Goal: Task Accomplishment & Management: Manage account settings

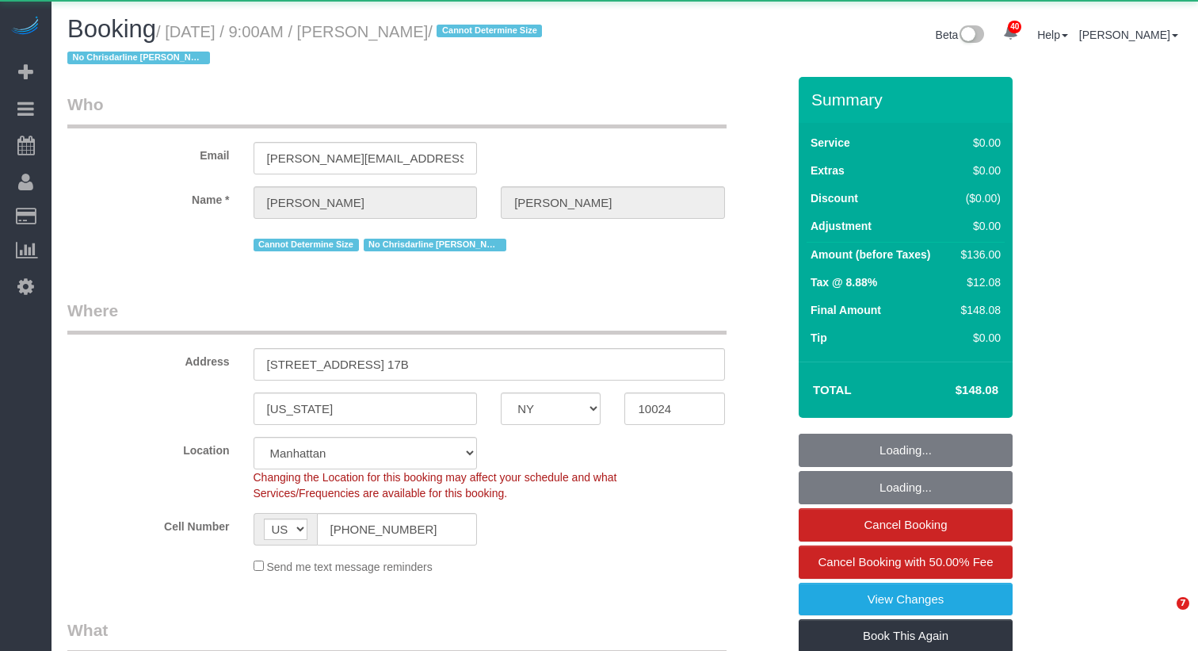
select select "NY"
select select "1"
select select "object:922"
select select "1"
select select "object:1543"
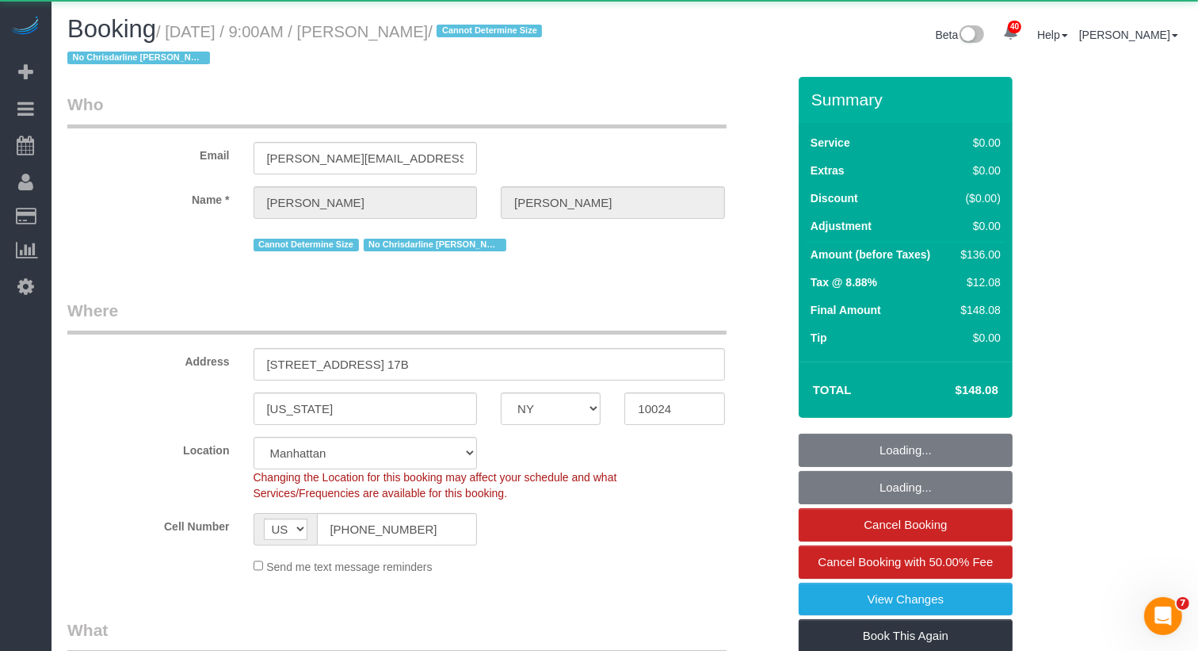
select select "string:stripe-pm_1R0qzK4VGloSiKo7vGPLo2wP"
select select "spot1"
select select "number:59"
select select "number:77"
select select "number:15"
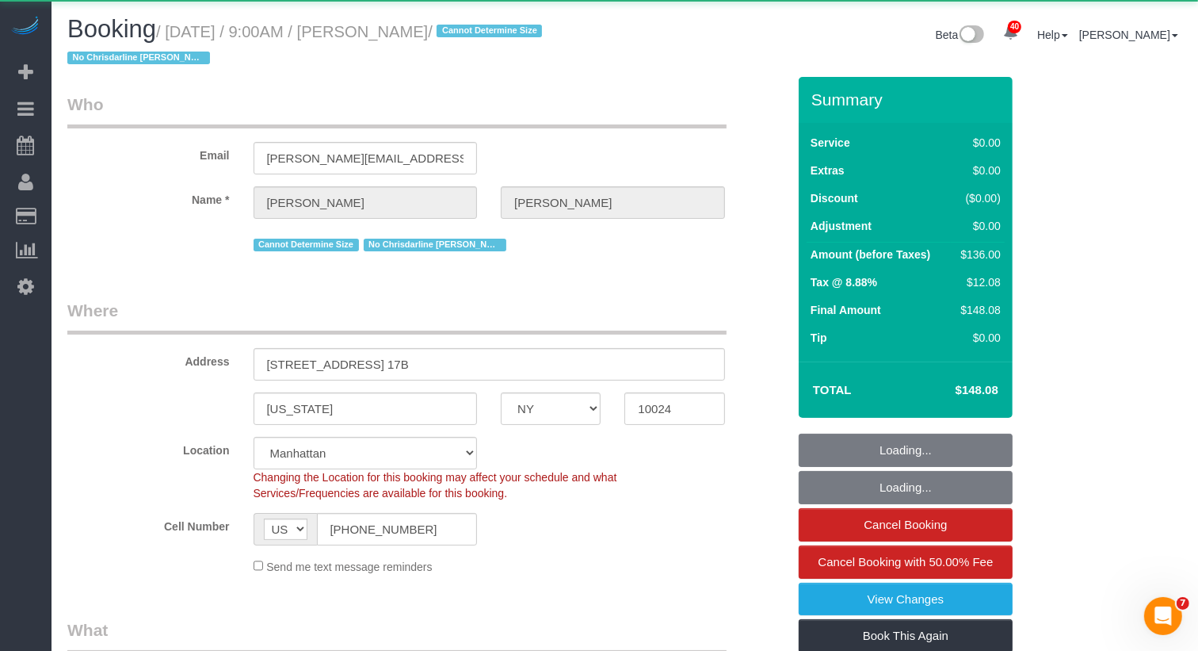
select select "number:6"
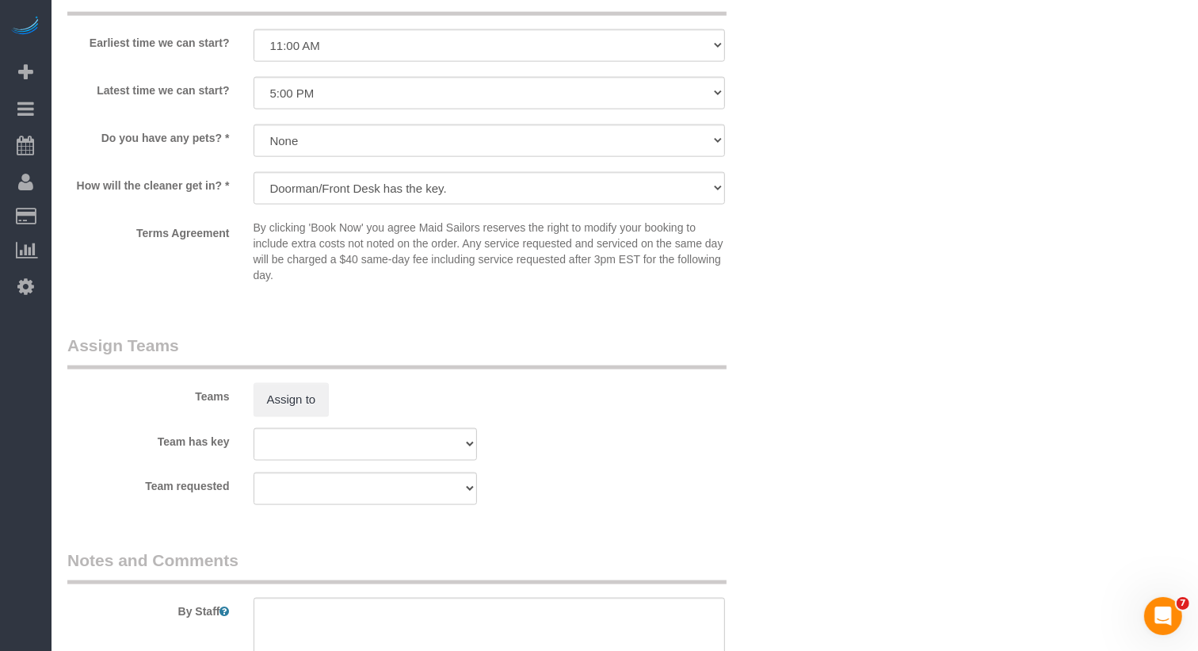
scroll to position [1834, 0]
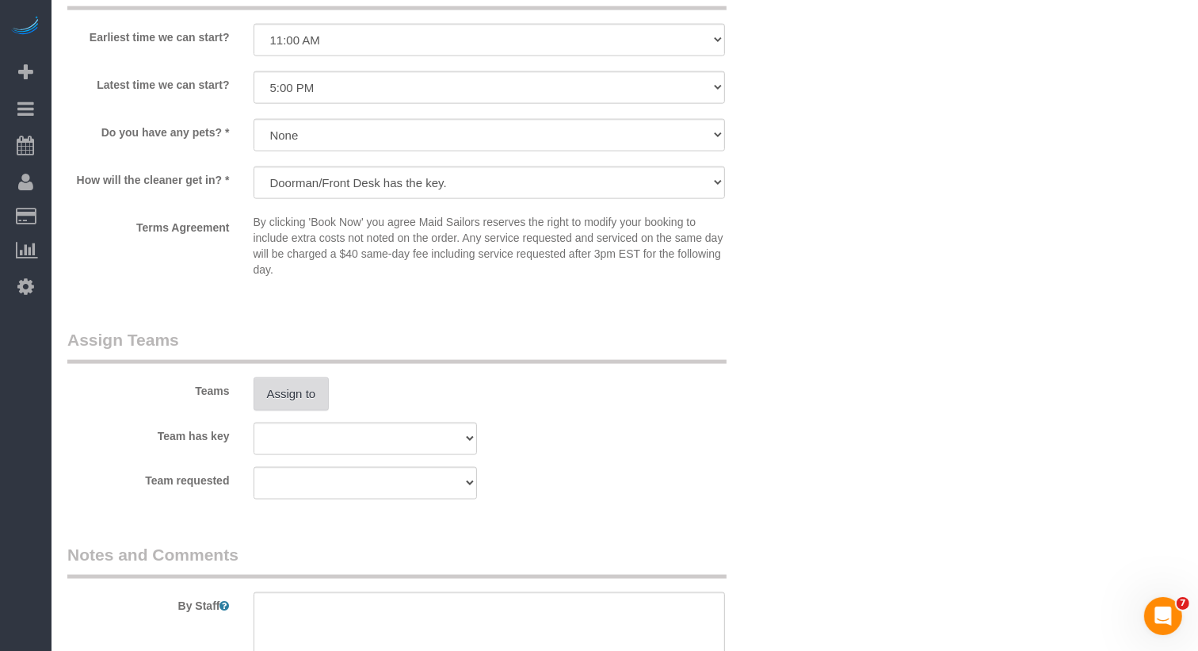
click at [301, 395] on button "Assign to" at bounding box center [292, 393] width 76 height 33
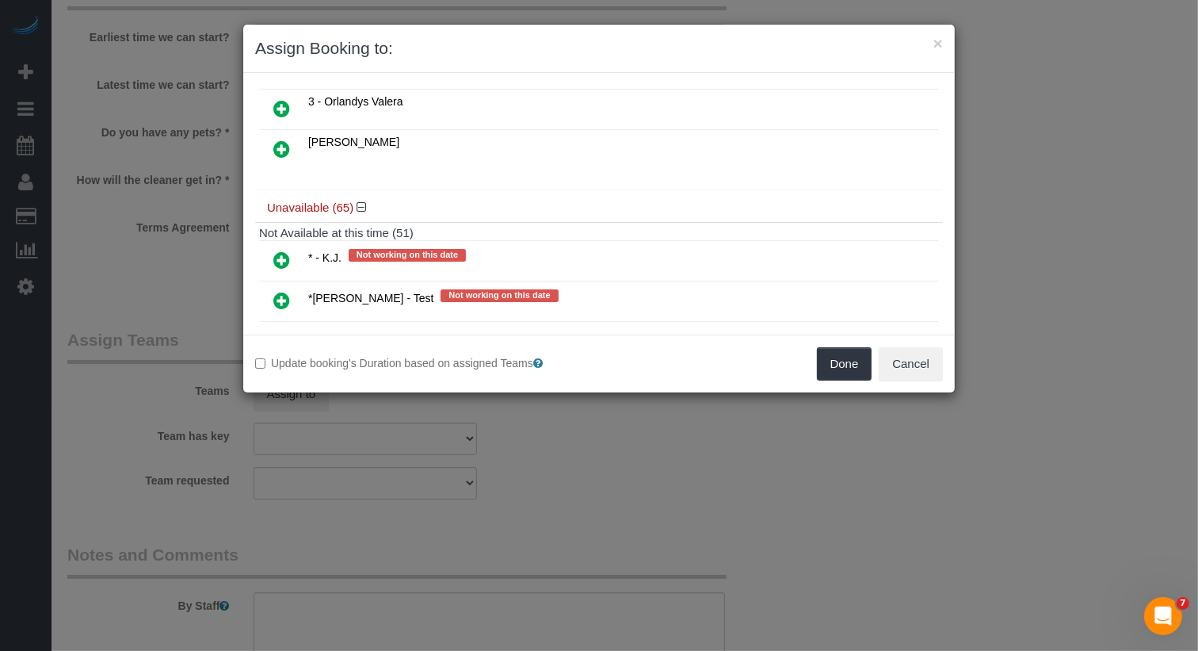
click at [288, 250] on icon at bounding box center [281, 259] width 17 height 19
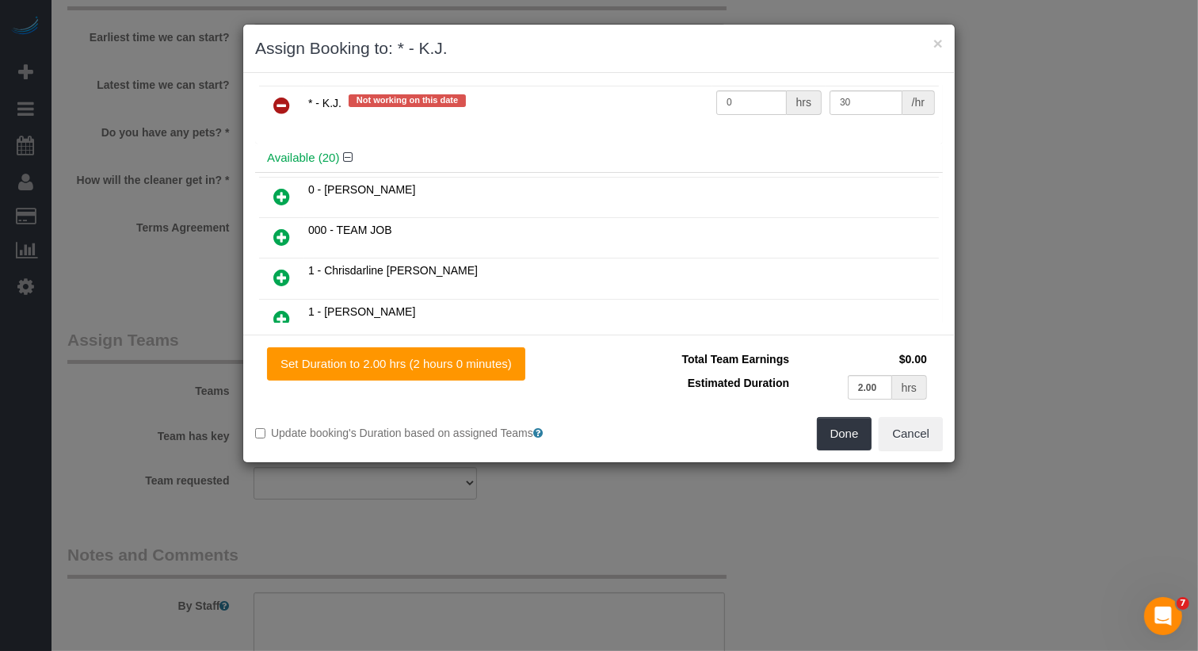
scroll to position [0, 0]
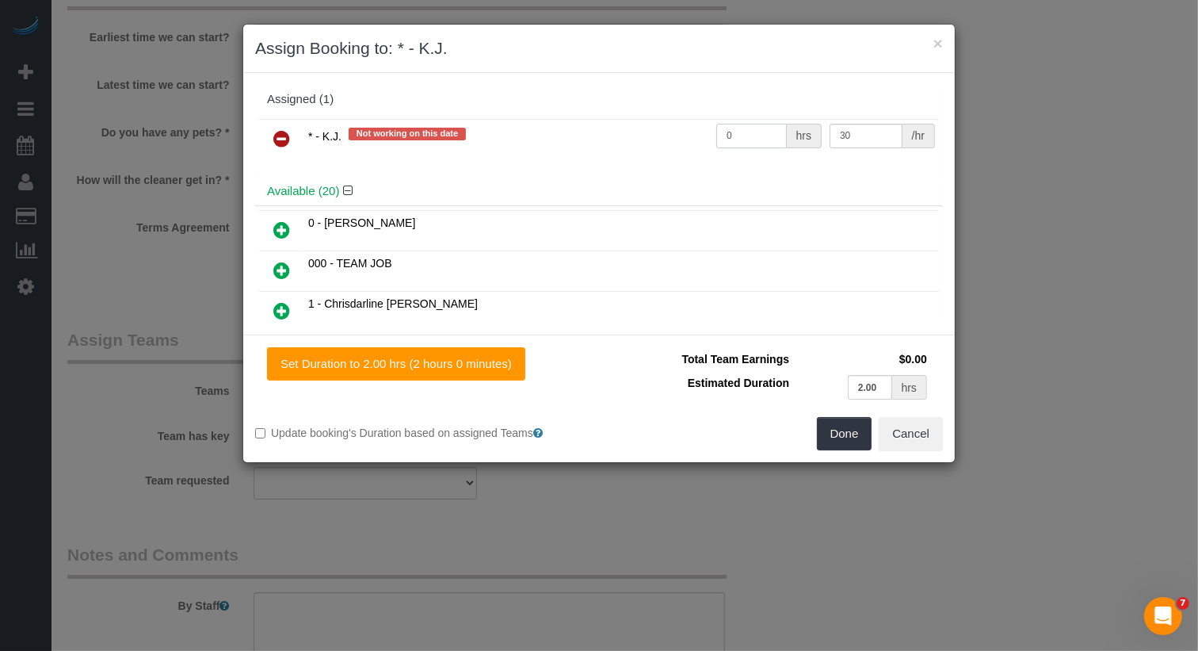
click at [751, 125] on input "0" at bounding box center [751, 136] width 71 height 25
type input "2"
click at [865, 433] on button "Done" at bounding box center [844, 433] width 55 height 33
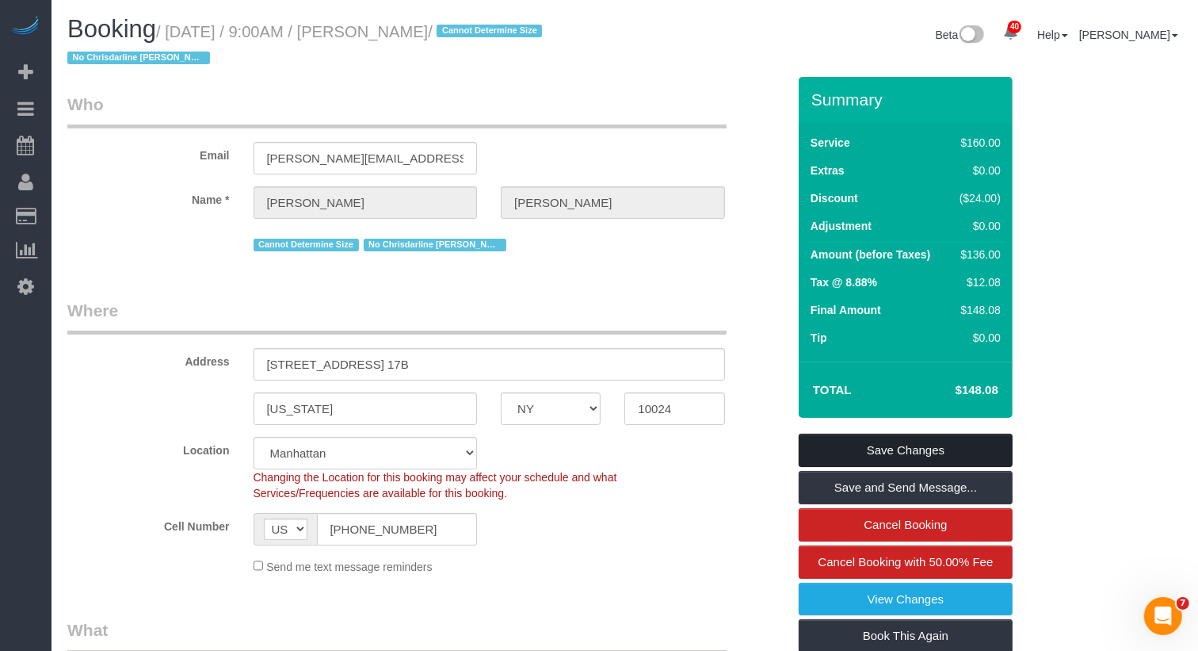
click at [889, 439] on link "Save Changes" at bounding box center [906, 449] width 214 height 33
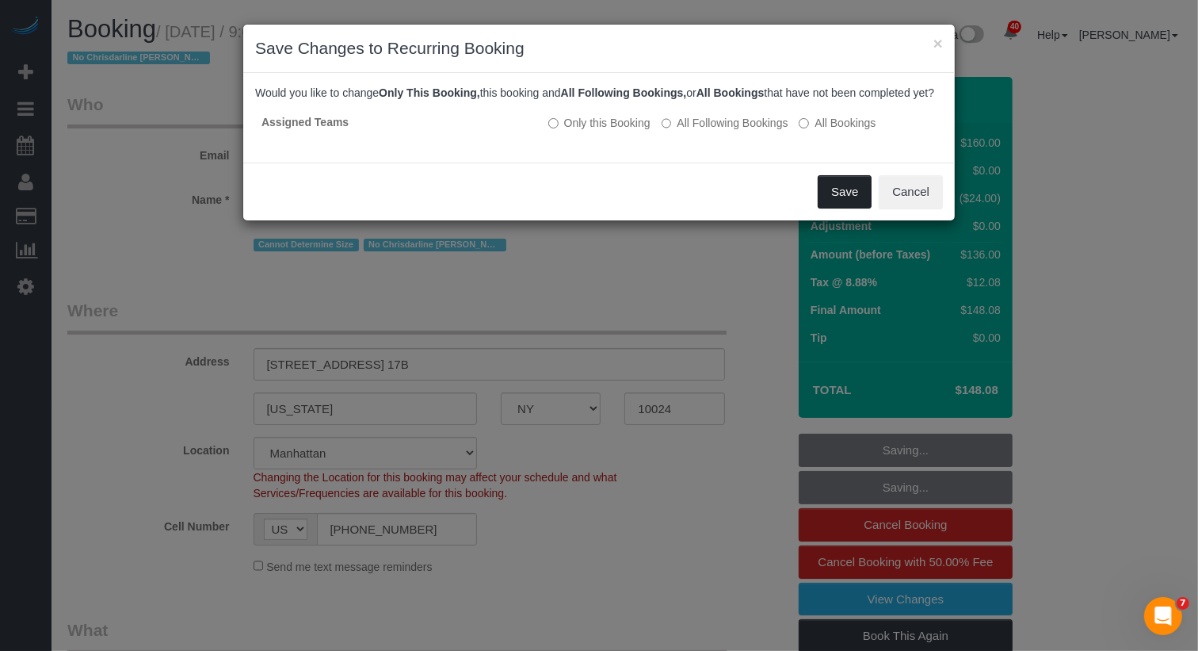
click at [850, 208] on button "Save" at bounding box center [845, 191] width 54 height 33
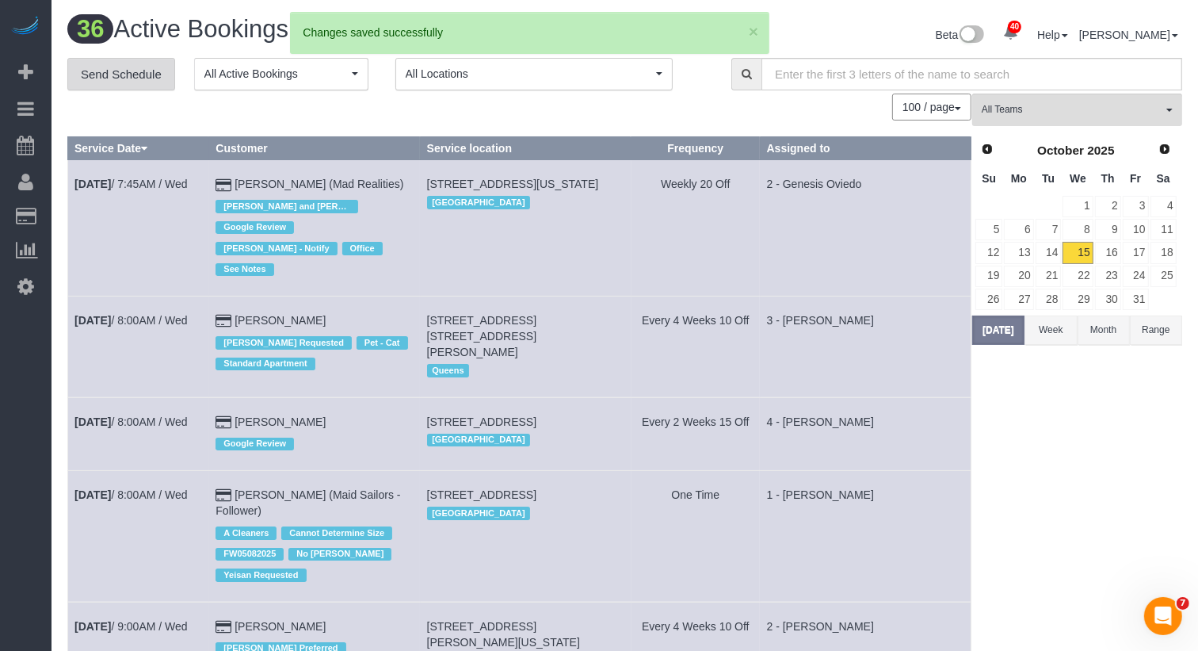
click at [145, 58] on link "Send Schedule" at bounding box center [121, 74] width 108 height 33
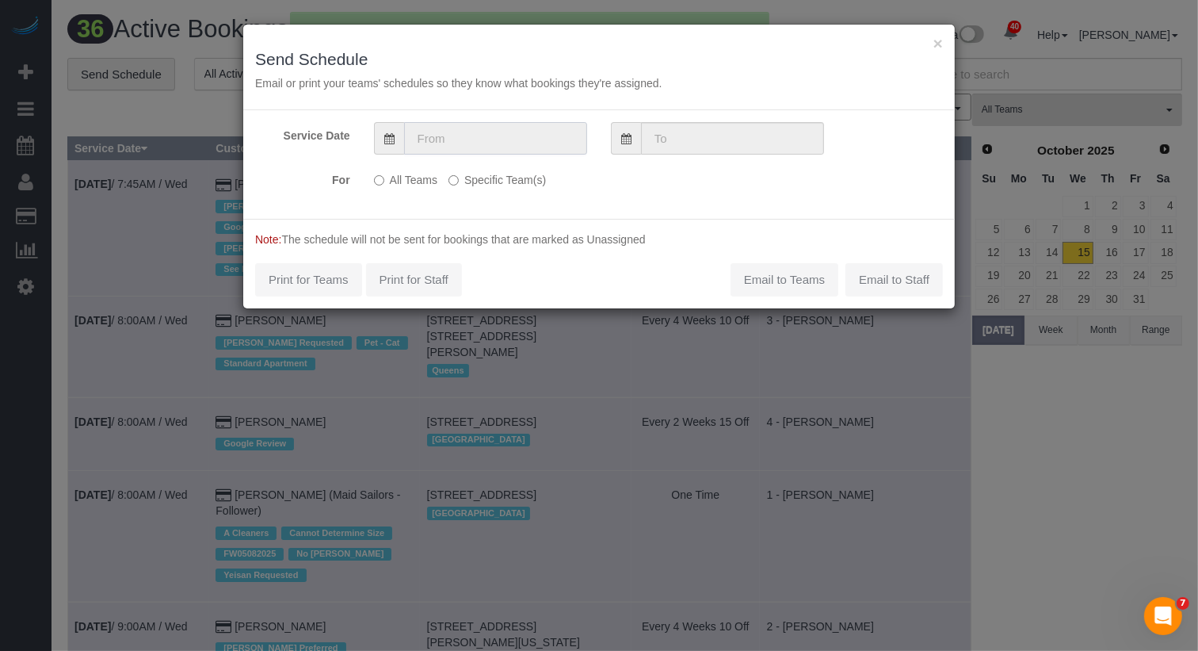
click at [502, 137] on input "text" at bounding box center [495, 138] width 183 height 32
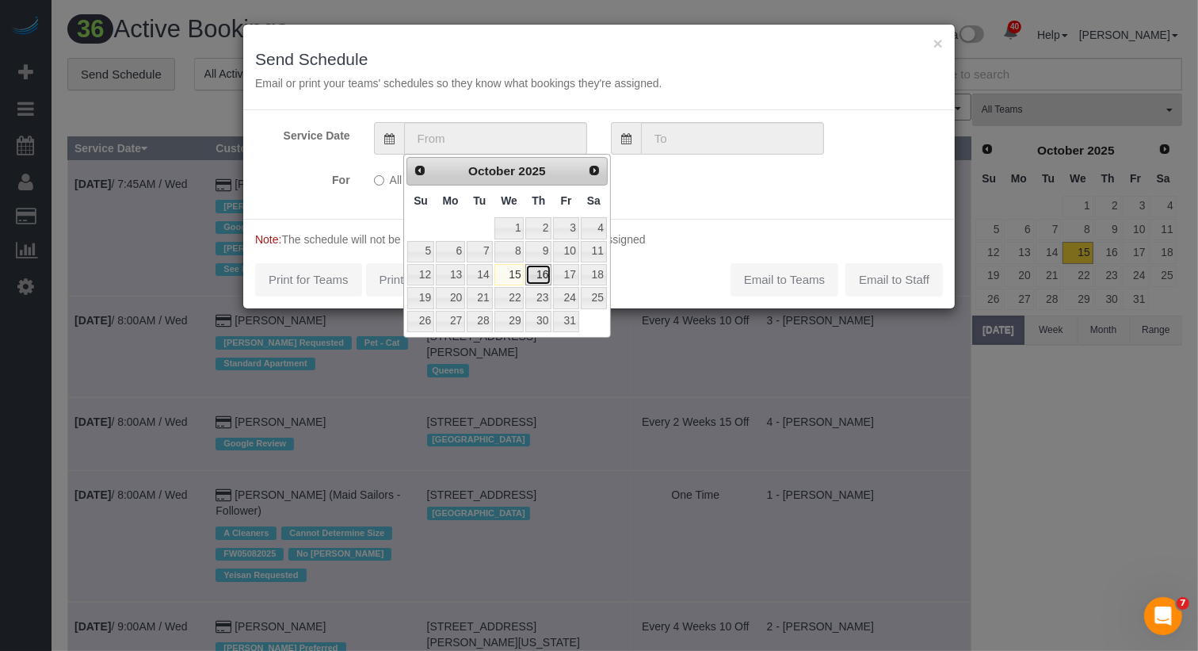
click at [544, 265] on link "16" at bounding box center [538, 274] width 26 height 21
type input "[DATE]"
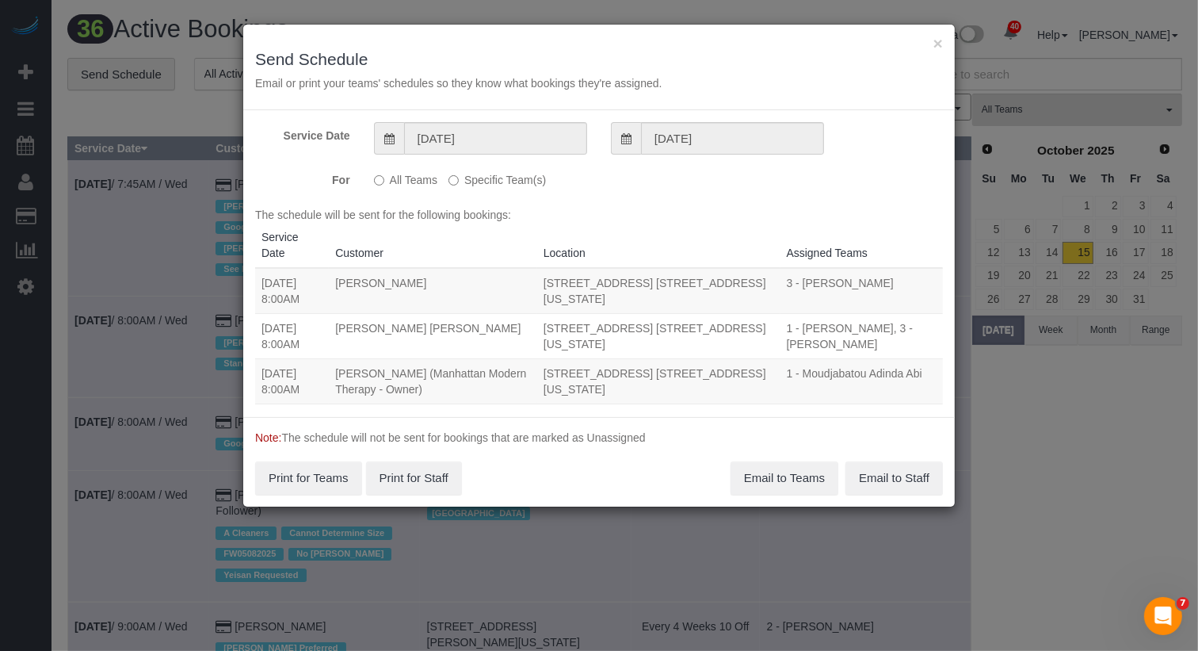
click at [509, 180] on label "Specific Team(s)" at bounding box center [497, 176] width 97 height 21
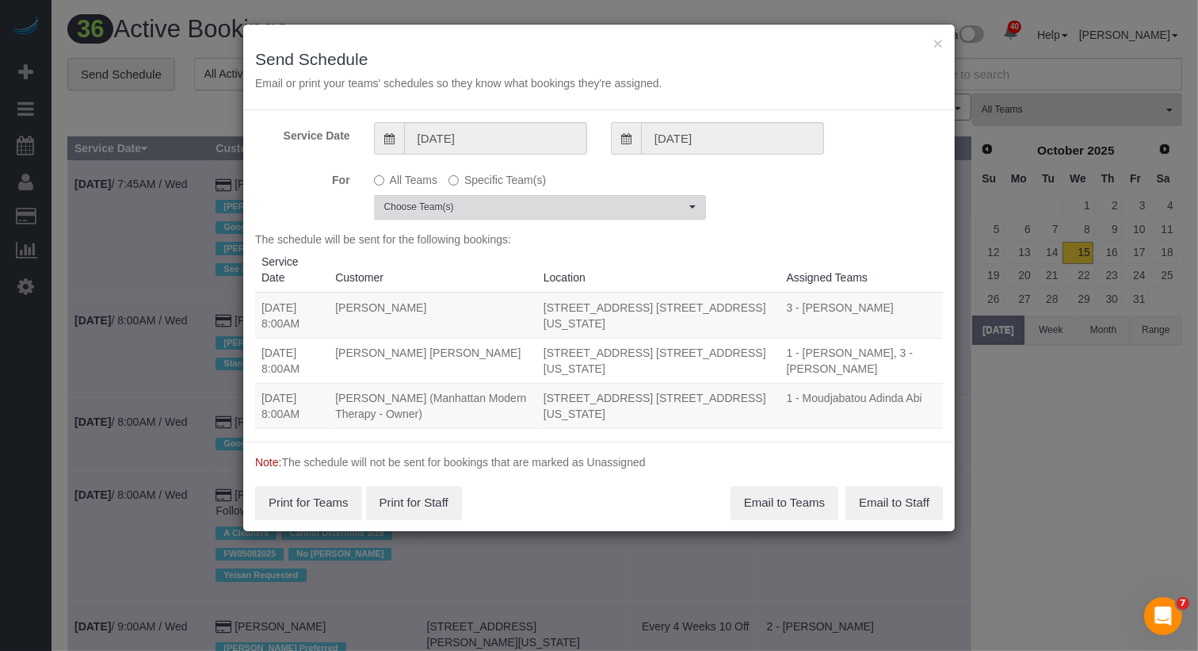
click at [509, 200] on span "Choose Team(s)" at bounding box center [534, 206] width 301 height 13
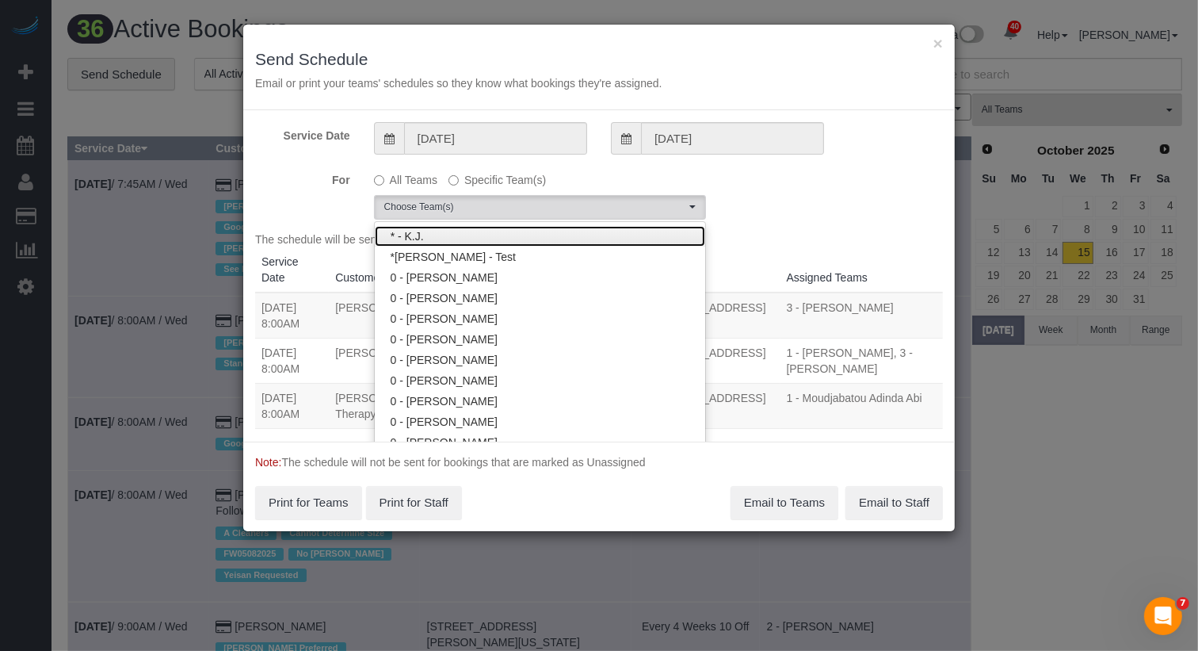
click at [503, 232] on link "* - K.J." at bounding box center [540, 236] width 330 height 21
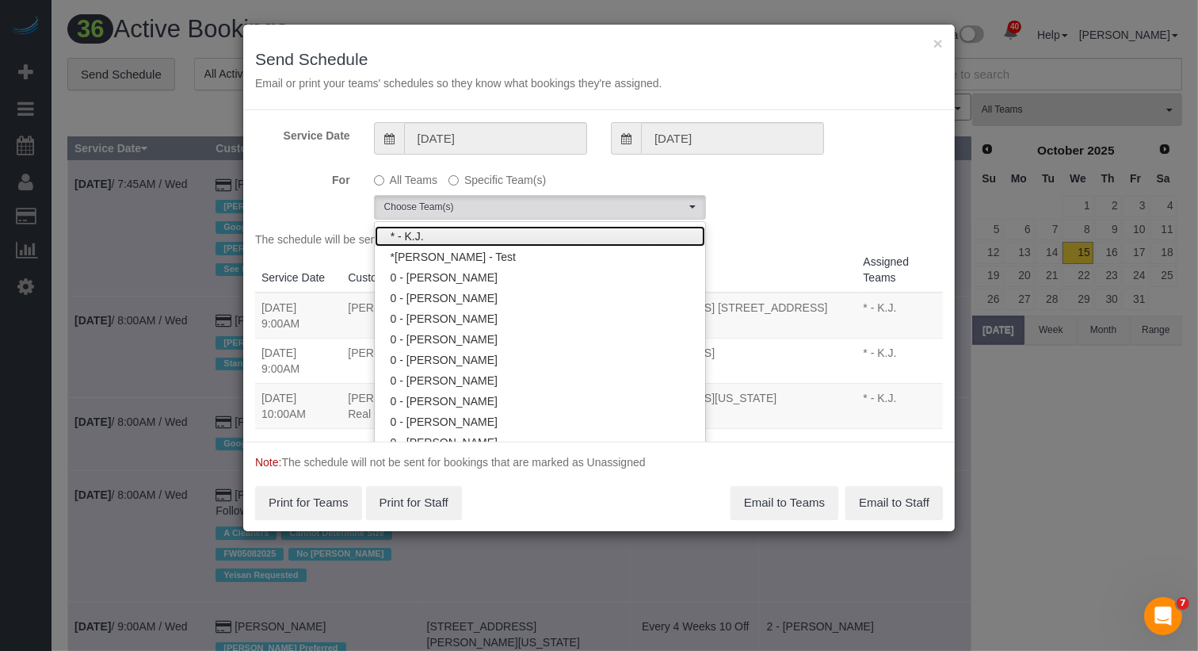
click at [503, 232] on link "* - K.J." at bounding box center [540, 236] width 330 height 21
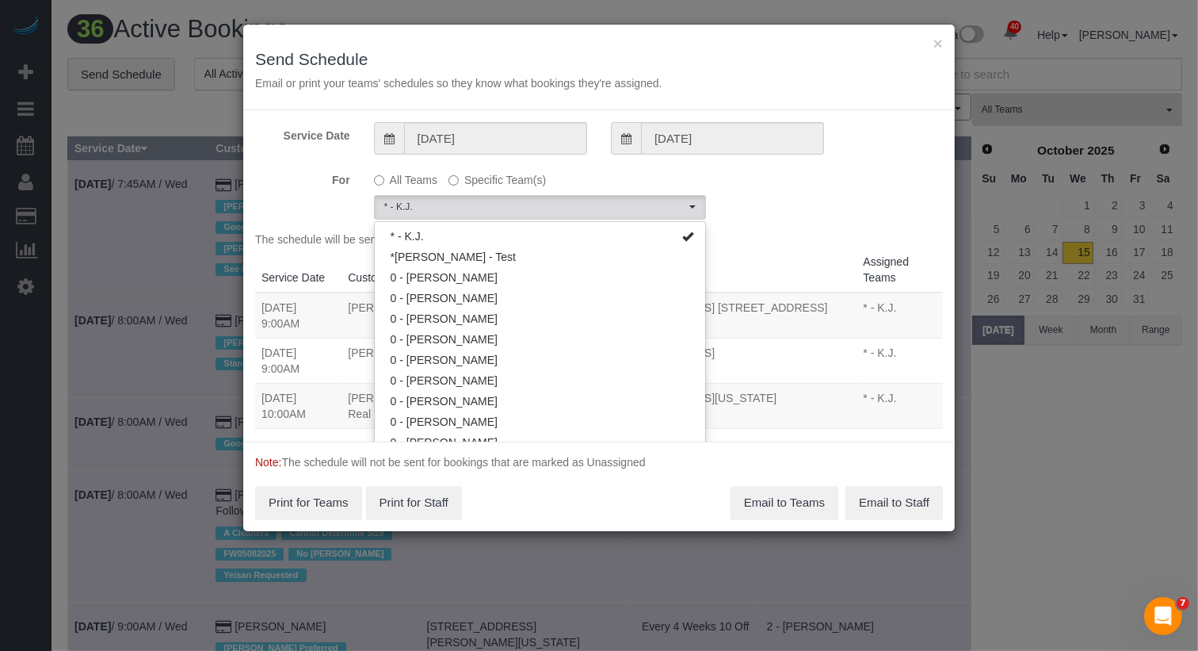
click at [814, 217] on div "For All Teams Specific Team(s) * - K.J. Choose Team(s) * - K.J. *Irene Flores -…" at bounding box center [599, 192] width 712 height 53
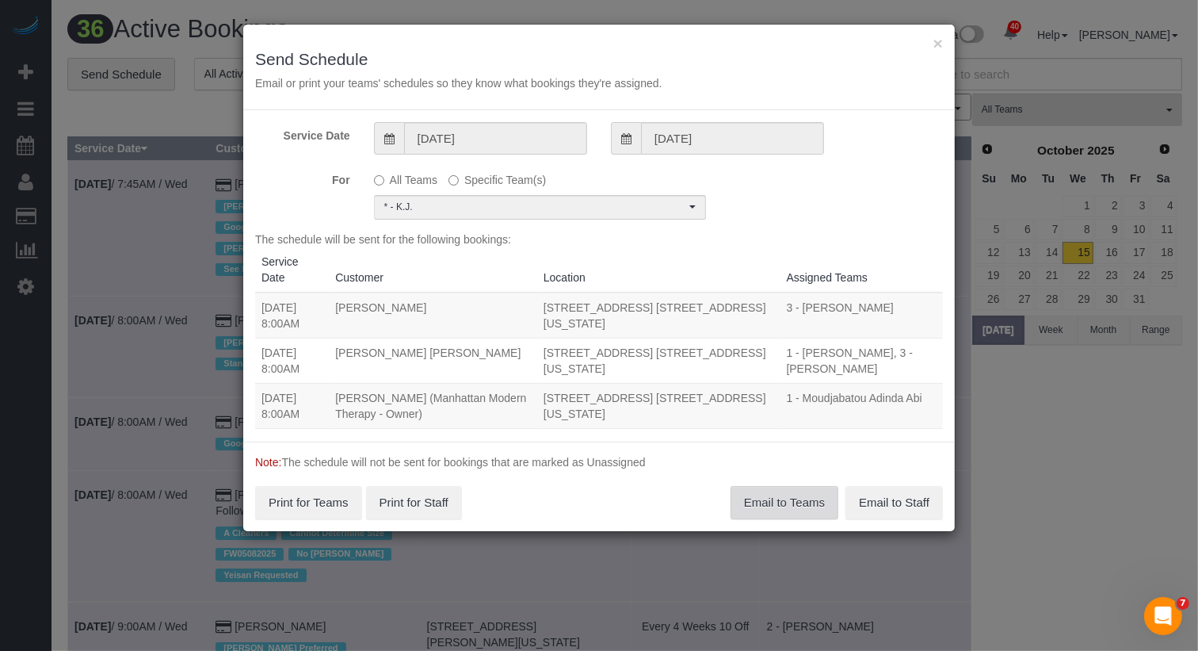
click at [815, 494] on button "Email to Teams" at bounding box center [785, 502] width 108 height 33
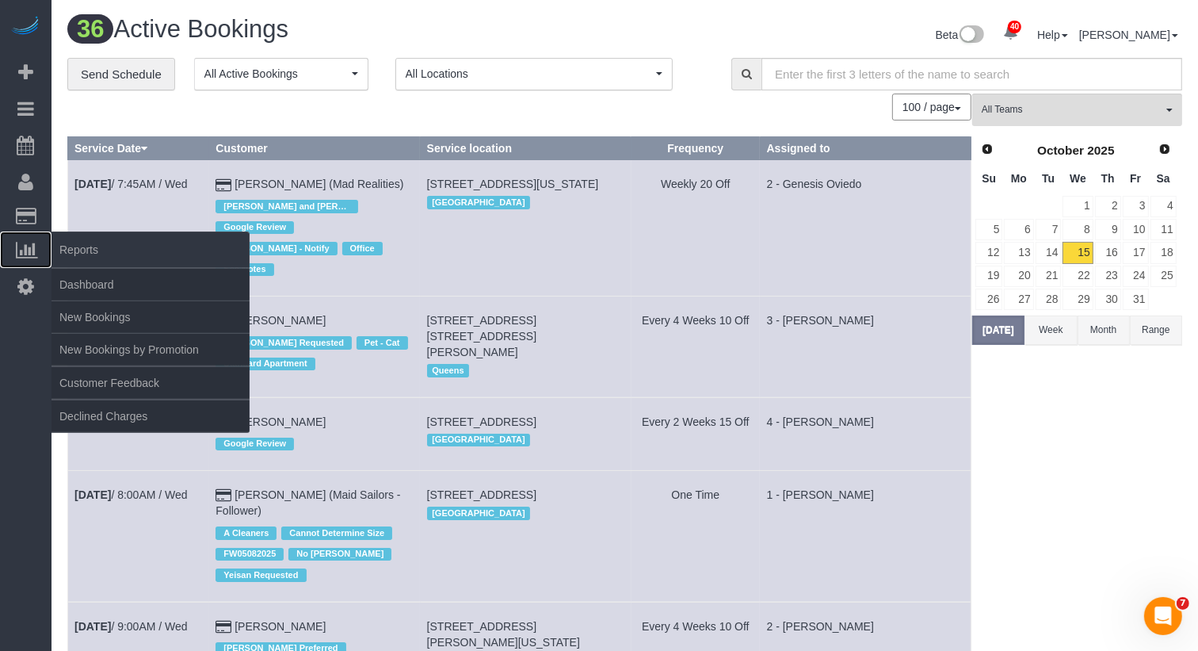
click at [28, 262] on link "Reports" at bounding box center [26, 249] width 52 height 36
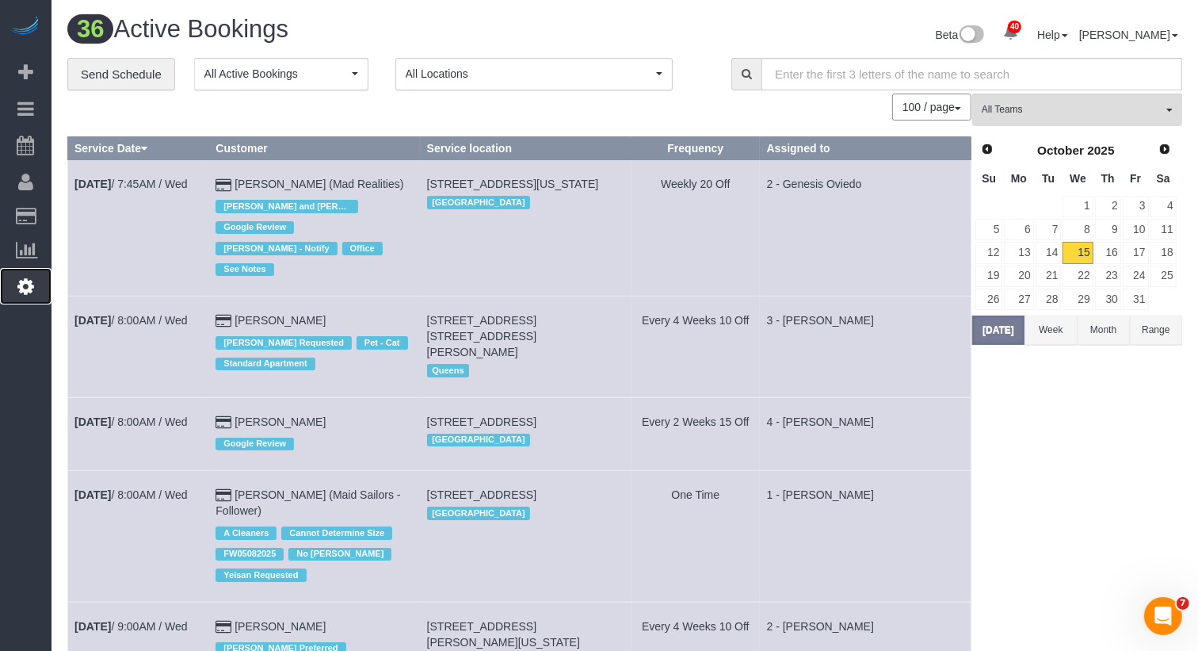
click at [29, 278] on icon at bounding box center [25, 286] width 17 height 19
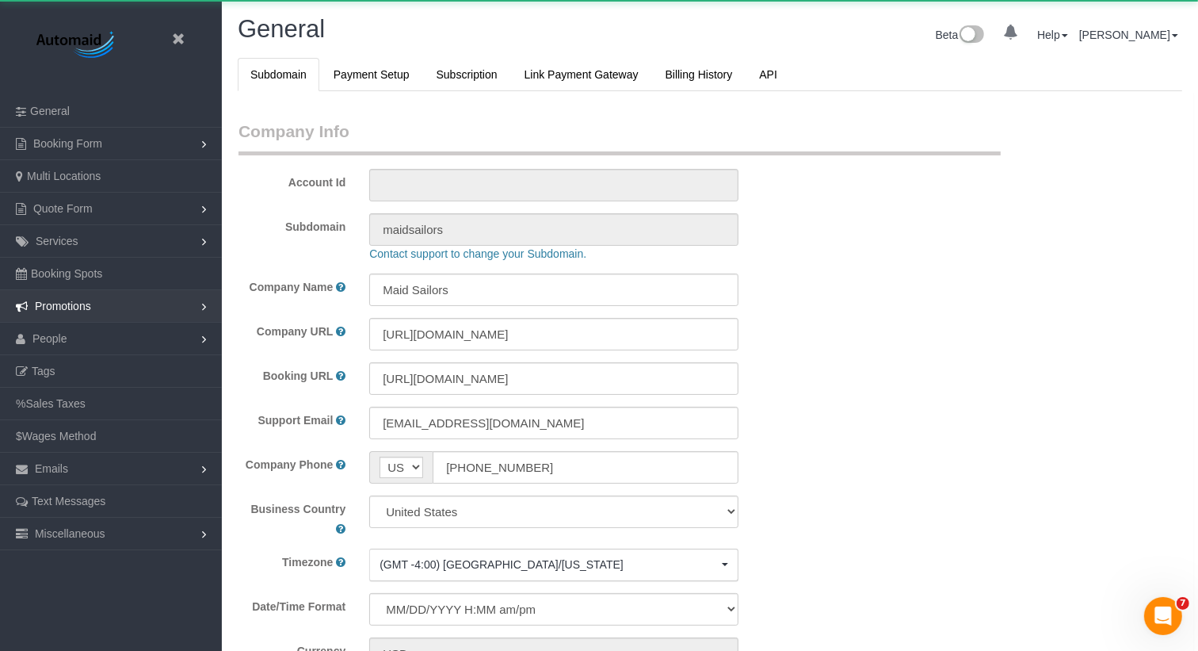
scroll to position [3420, 1198]
select select "425"
click at [93, 344] on link "People" at bounding box center [111, 339] width 222 height 32
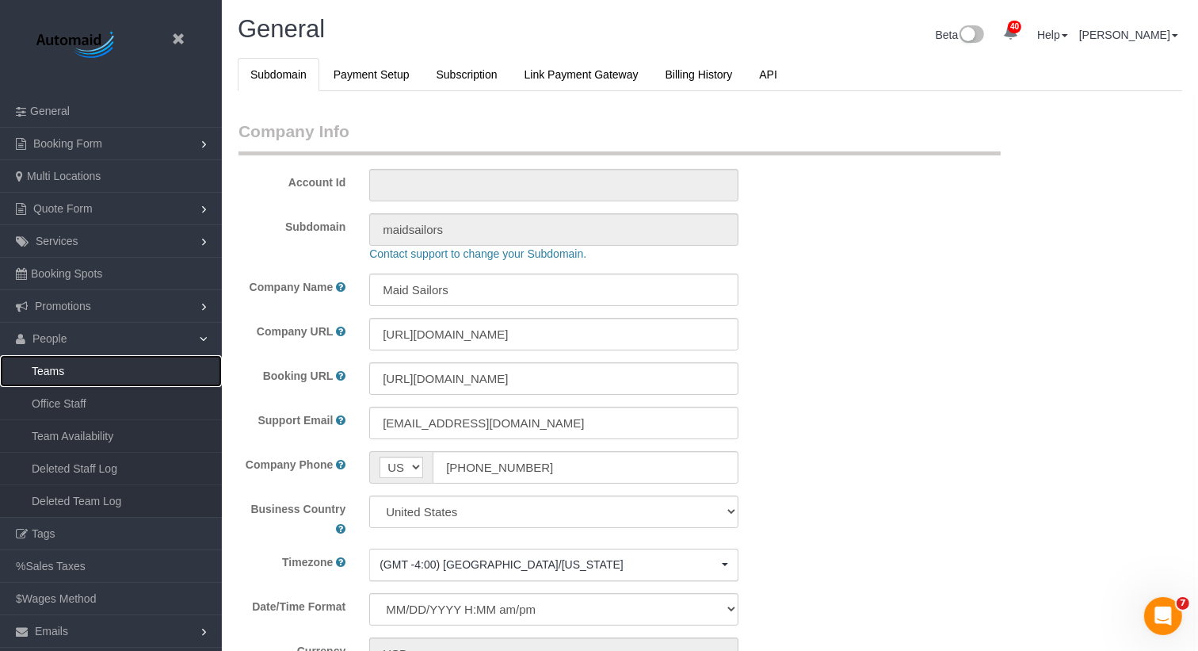
click at [103, 362] on link "Teams" at bounding box center [111, 371] width 222 height 32
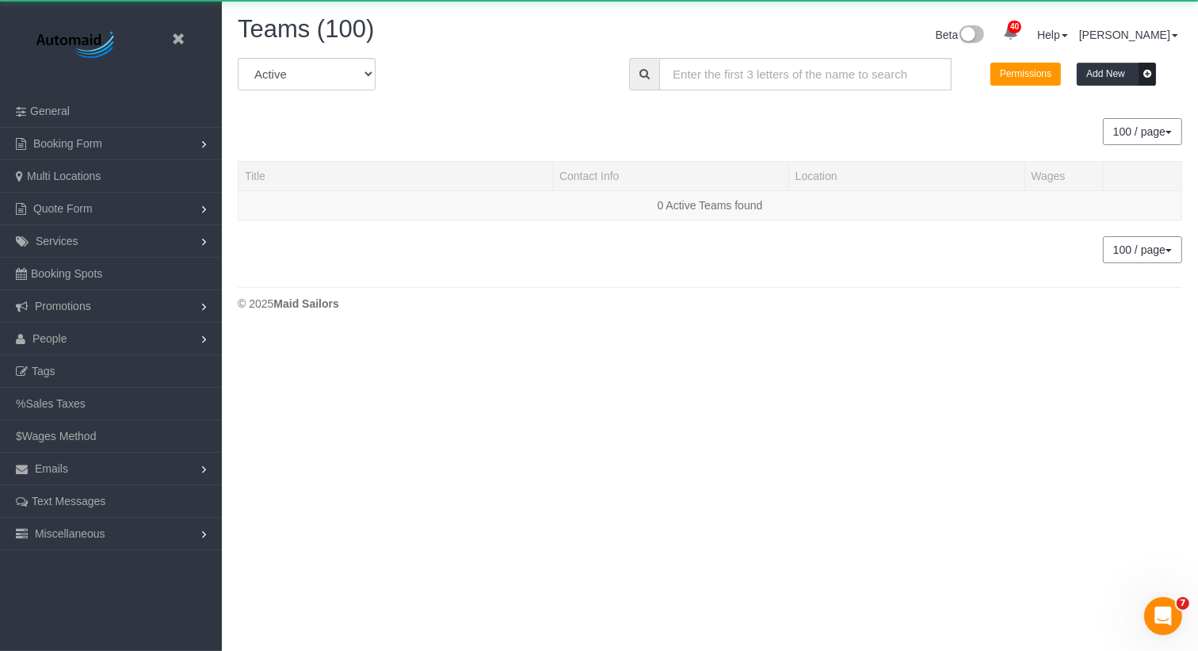
scroll to position [332, 1198]
click at [705, 84] on input "text" at bounding box center [805, 74] width 292 height 32
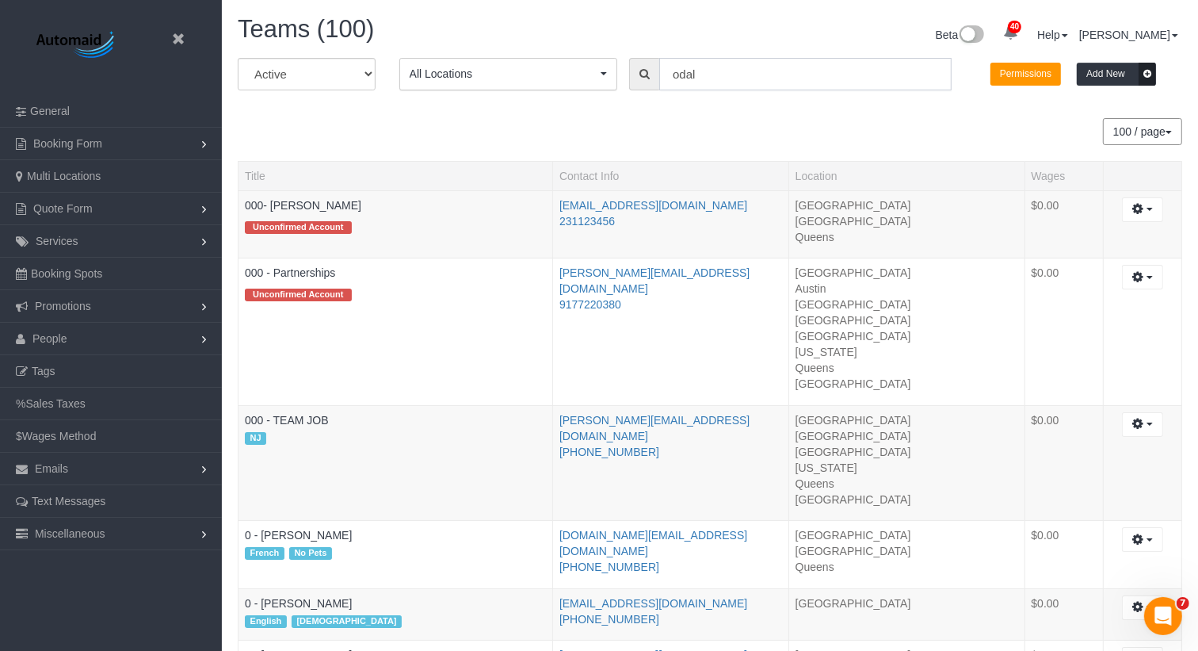
scroll to position [78891, 78047]
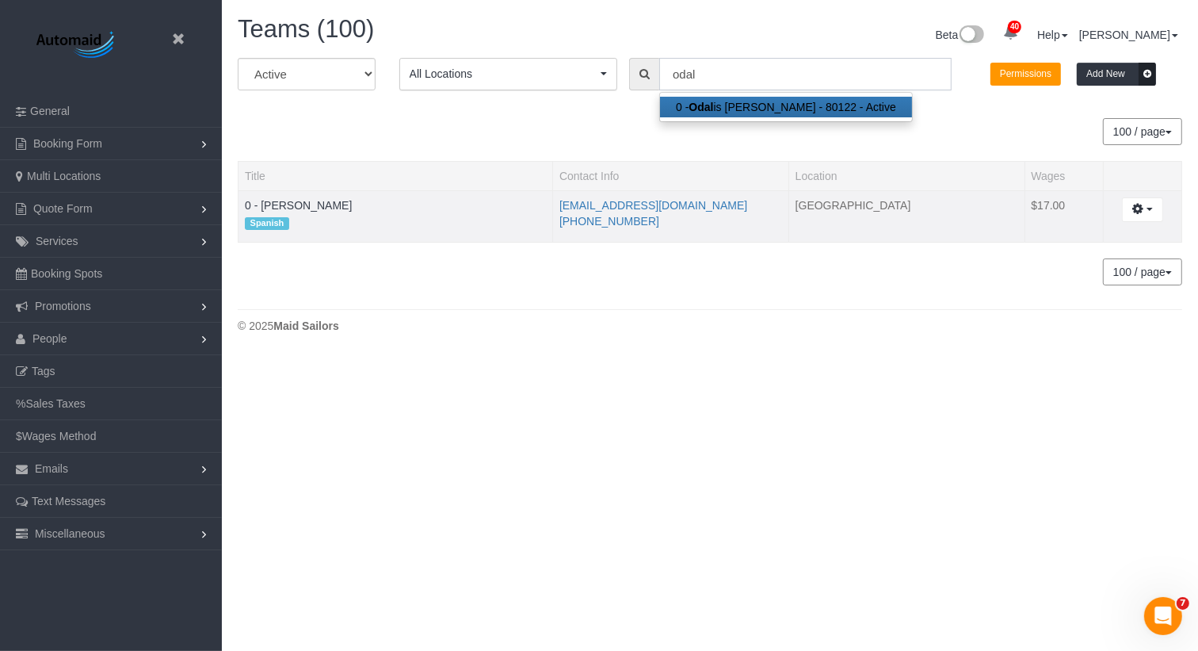
type input "odal"
drag, startPoint x: 385, startPoint y: 199, endPoint x: 234, endPoint y: 207, distance: 151.6
click at [234, 207] on div "All Active Archived All Locations All Locations Active Locations Manhattan [def…" at bounding box center [710, 180] width 968 height 244
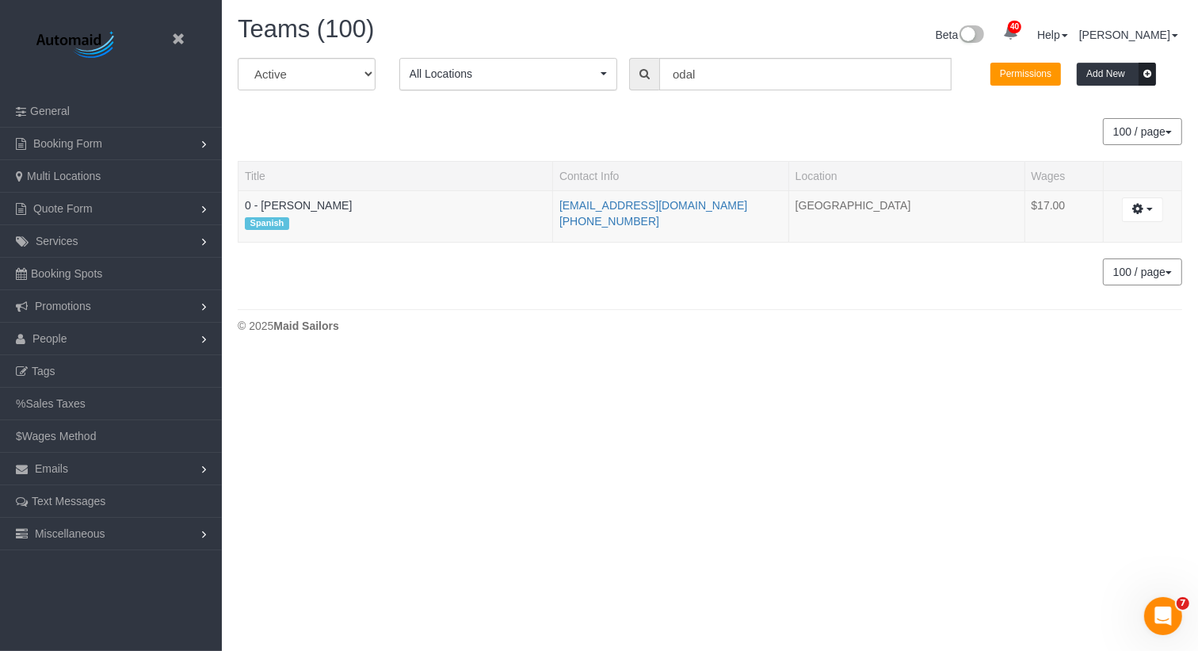
copy div "Title Contact Info Location Wages 0 - Odalis Rodriguez"
click at [669, 244] on div "All Active Archived All Locations All Locations Active Locations Manhattan [def…" at bounding box center [710, 172] width 945 height 228
copy link "gleon5752@gmail.com"
drag, startPoint x: 669, startPoint y: 207, endPoint x: 554, endPoint y: 206, distance: 114.9
click at [554, 206] on td "gleon5752@gmail.com (347) 740-2029" at bounding box center [671, 216] width 236 height 52
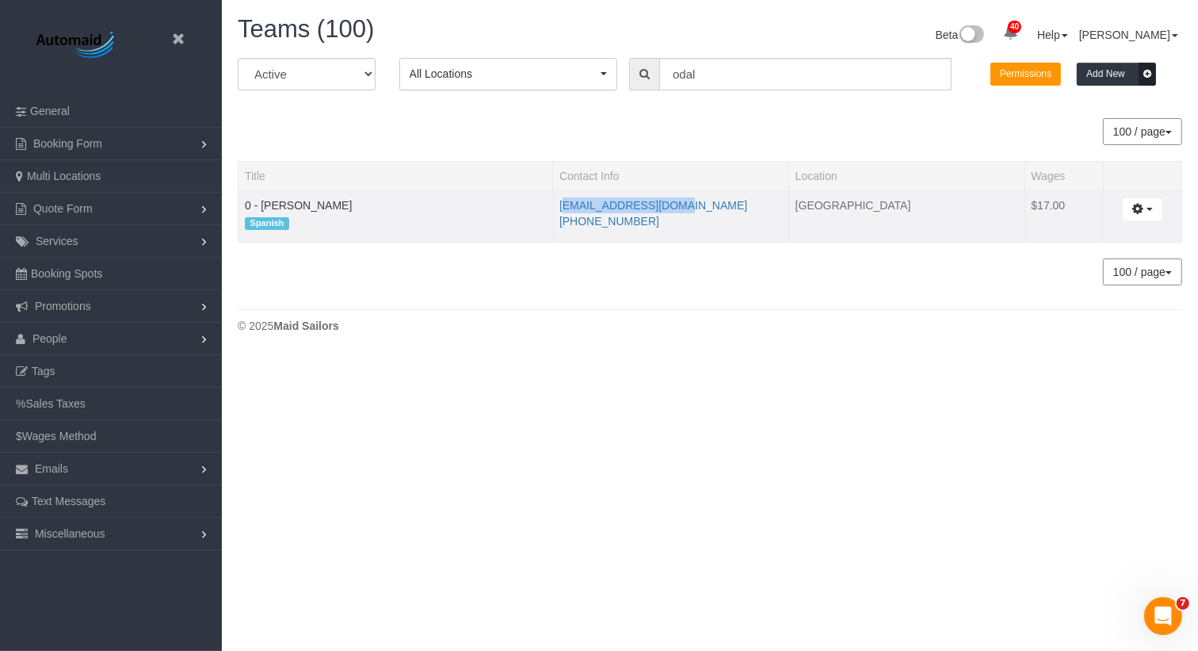
drag, startPoint x: 653, startPoint y: 218, endPoint x: 557, endPoint y: 219, distance: 95.9
click at [557, 219] on td "gleon5752@gmail.com (347) 740-2029" at bounding box center [671, 216] width 236 height 52
copy link "(347) 740-2029"
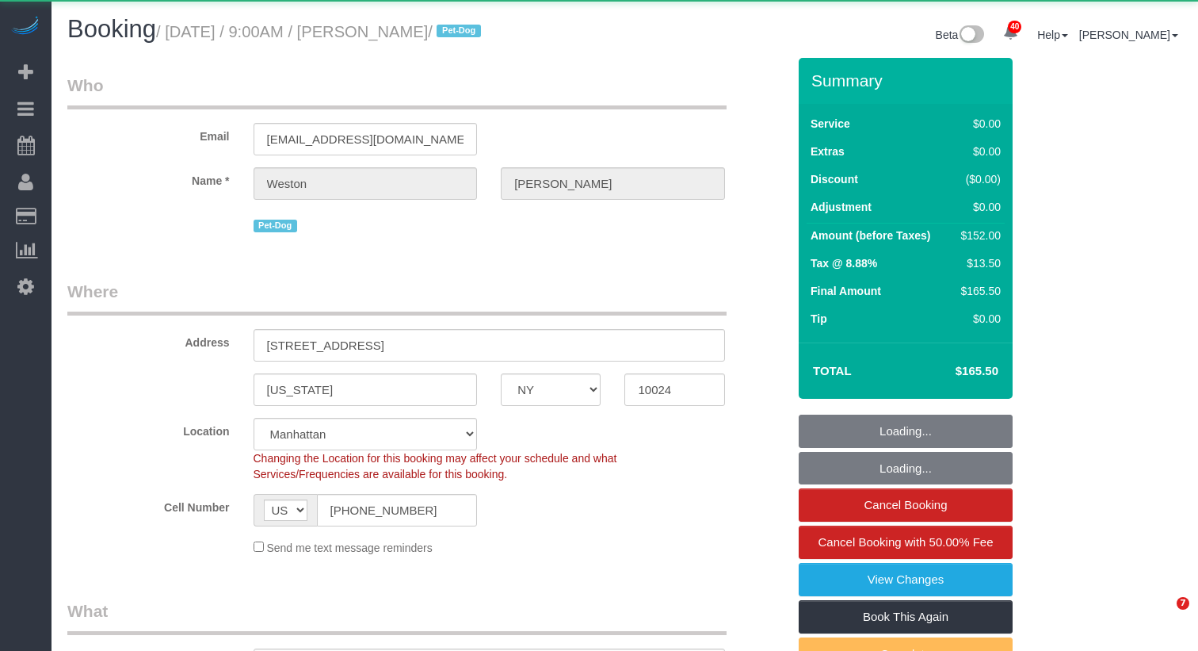
select select "NY"
select select "object:3750"
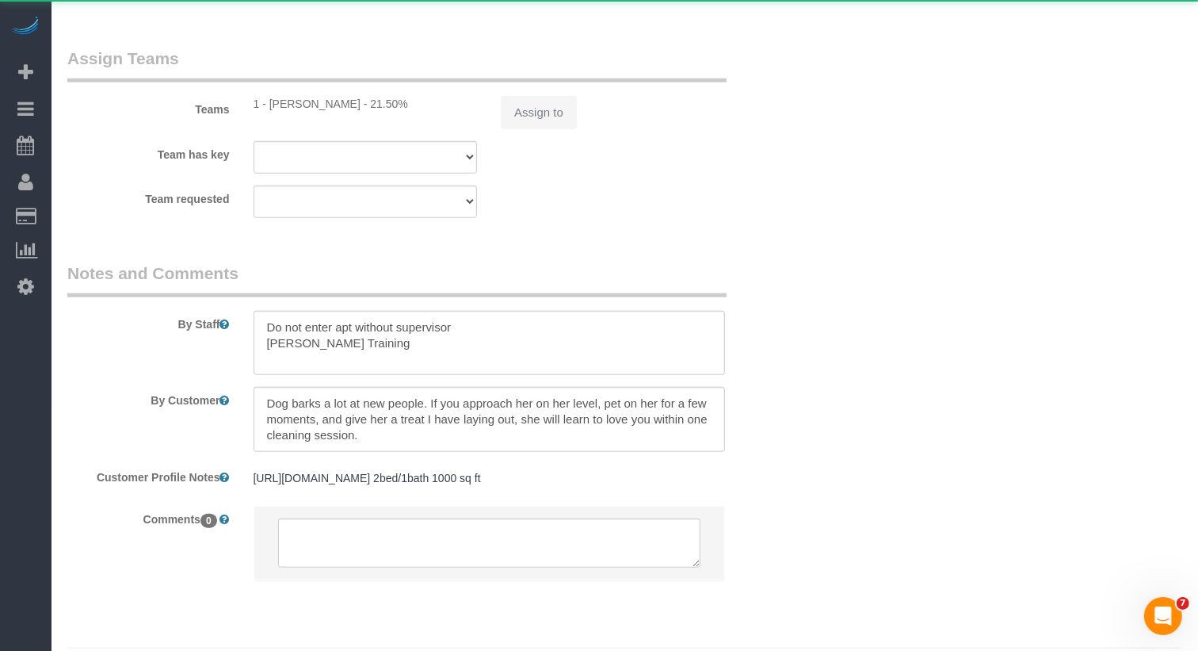
select select "string:stripe-pm_1S0kuA4VGloSiKo7TQT4BI7k"
select select "2"
select select "spot1"
select select "number:57"
select select "number:72"
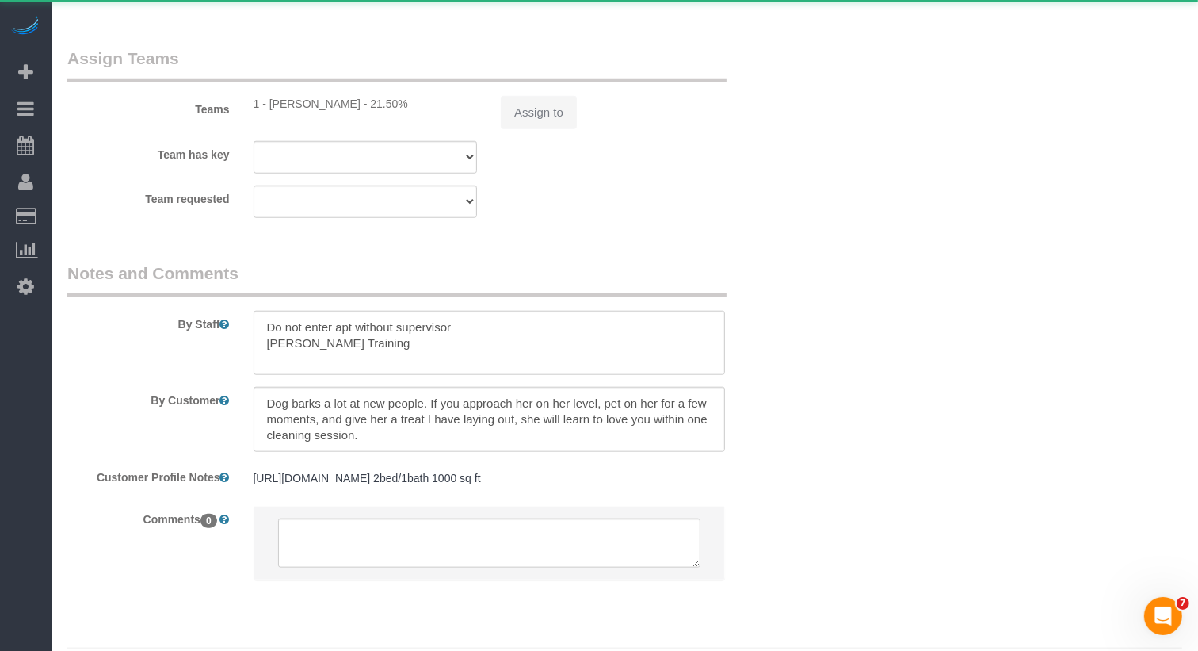
select select "number:13"
select select "number:6"
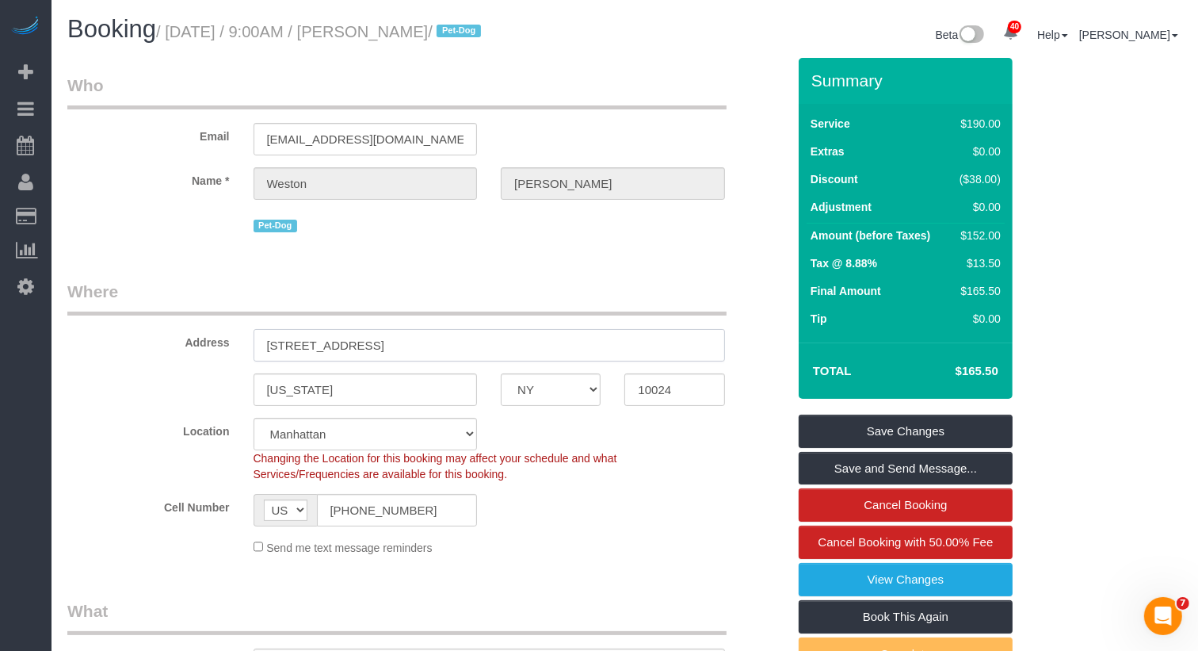
drag, startPoint x: 464, startPoint y: 349, endPoint x: 245, endPoint y: 342, distance: 218.8
click at [245, 342] on div "145 West 79th Street, Apt.4B" at bounding box center [489, 345] width 495 height 32
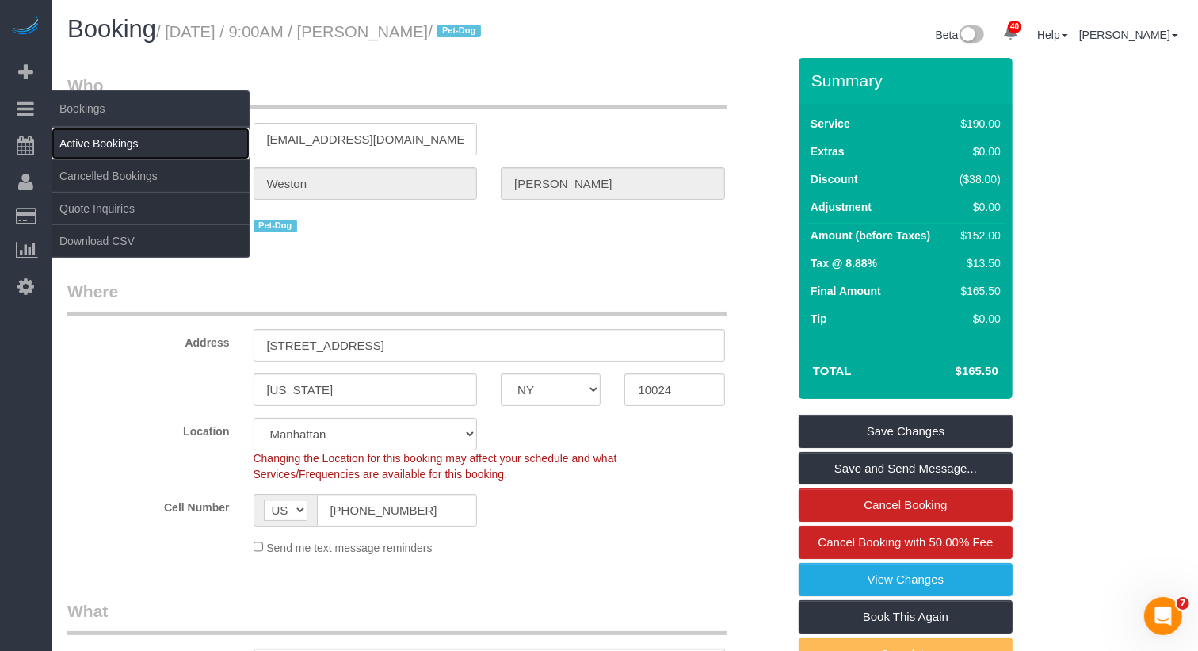
click at [66, 142] on link "Active Bookings" at bounding box center [151, 144] width 198 height 32
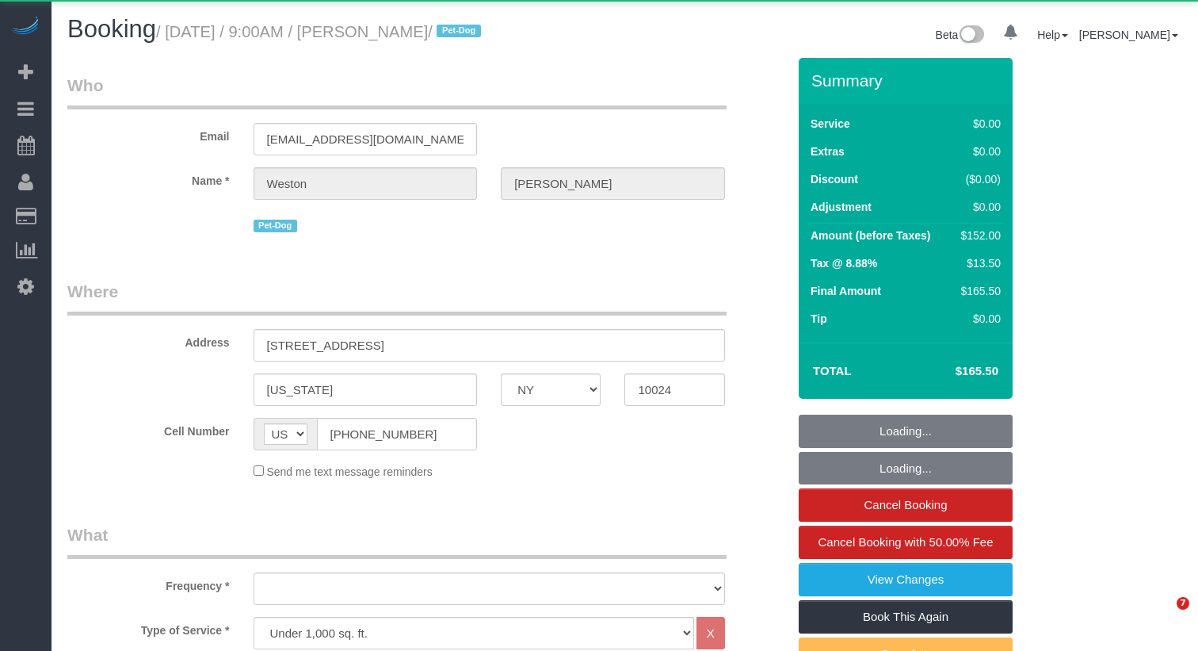
select select "NY"
select select "2"
select select "object:922"
select select "string:stripe-pm_1S0kuA4VGloSiKo7TQT4BI7k"
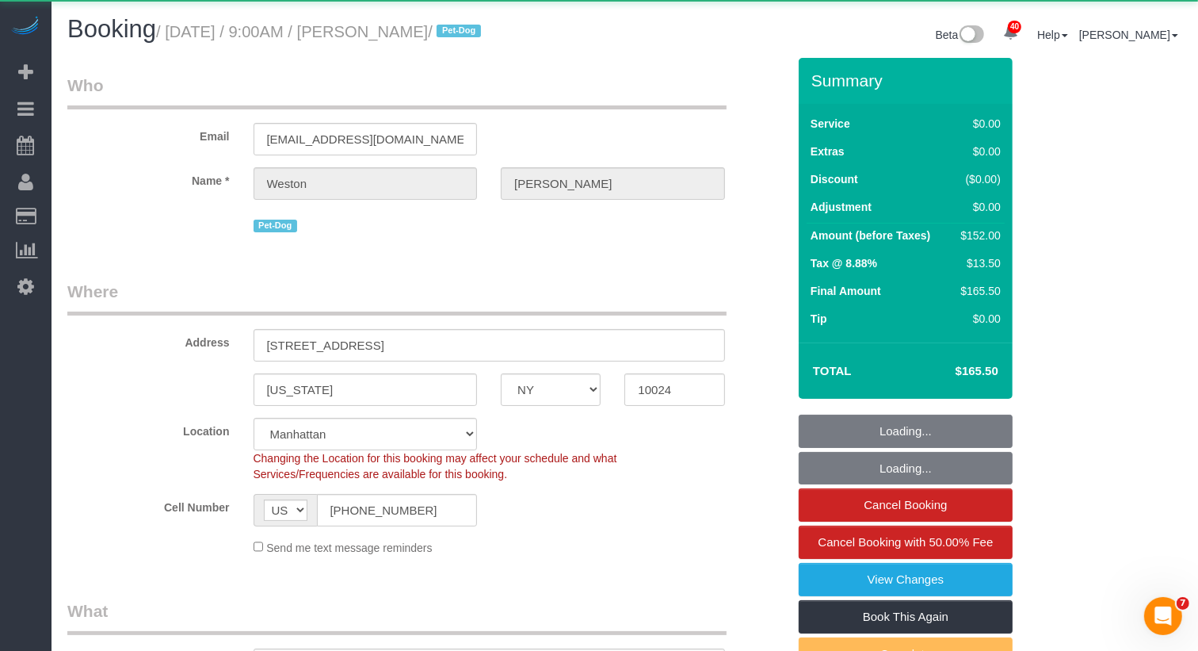
select select "object:928"
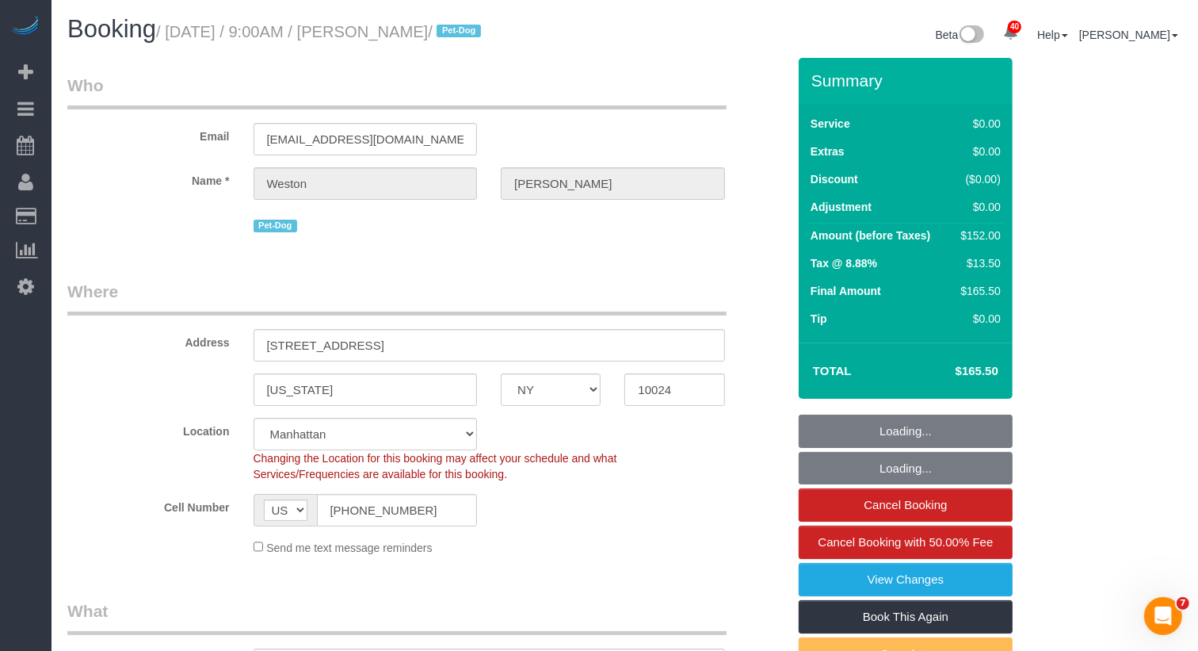
select select "2"
select select "spot1"
select select "number:57"
select select "number:72"
select select "number:13"
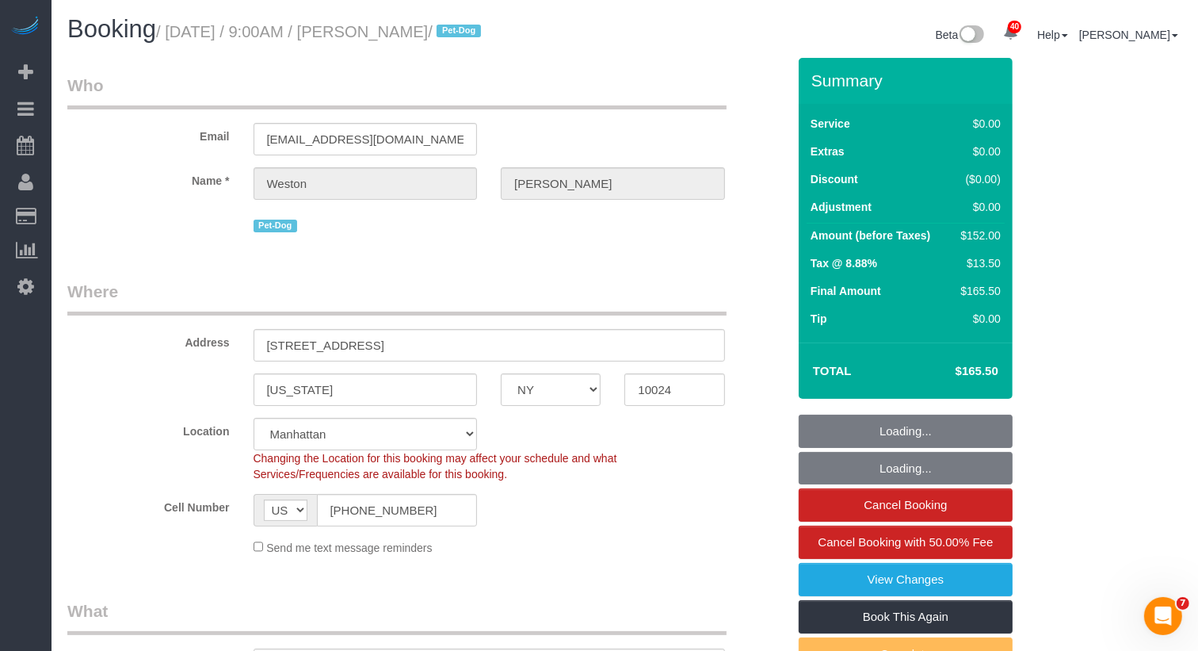
select select "number:6"
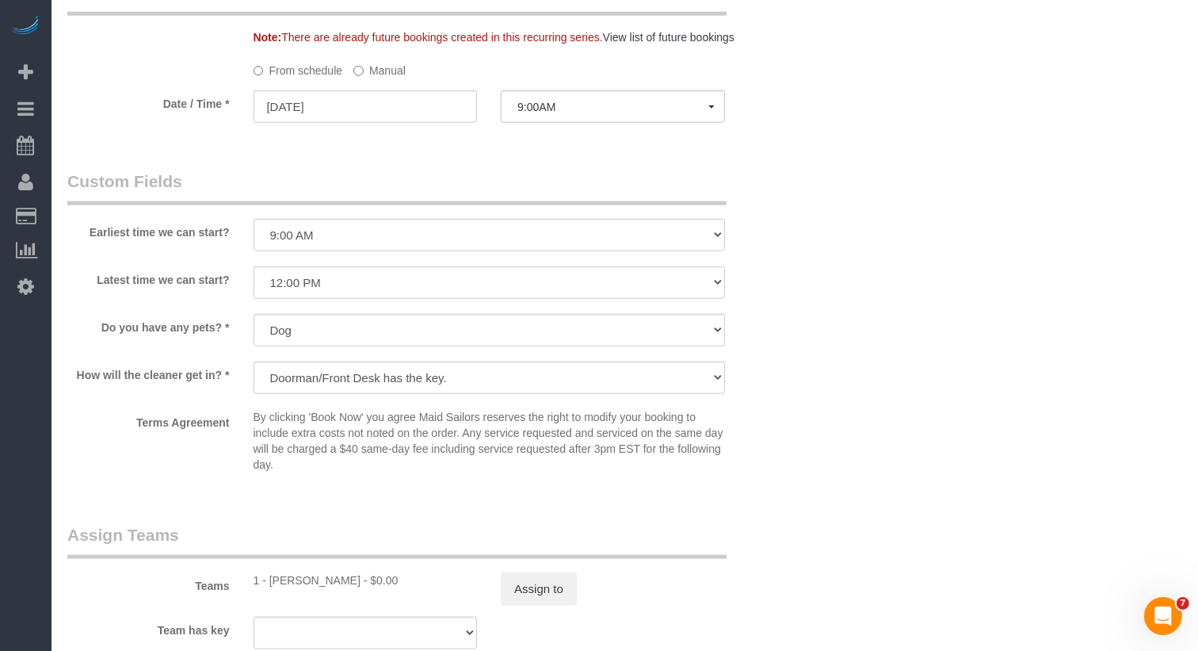
scroll to position [1590, 0]
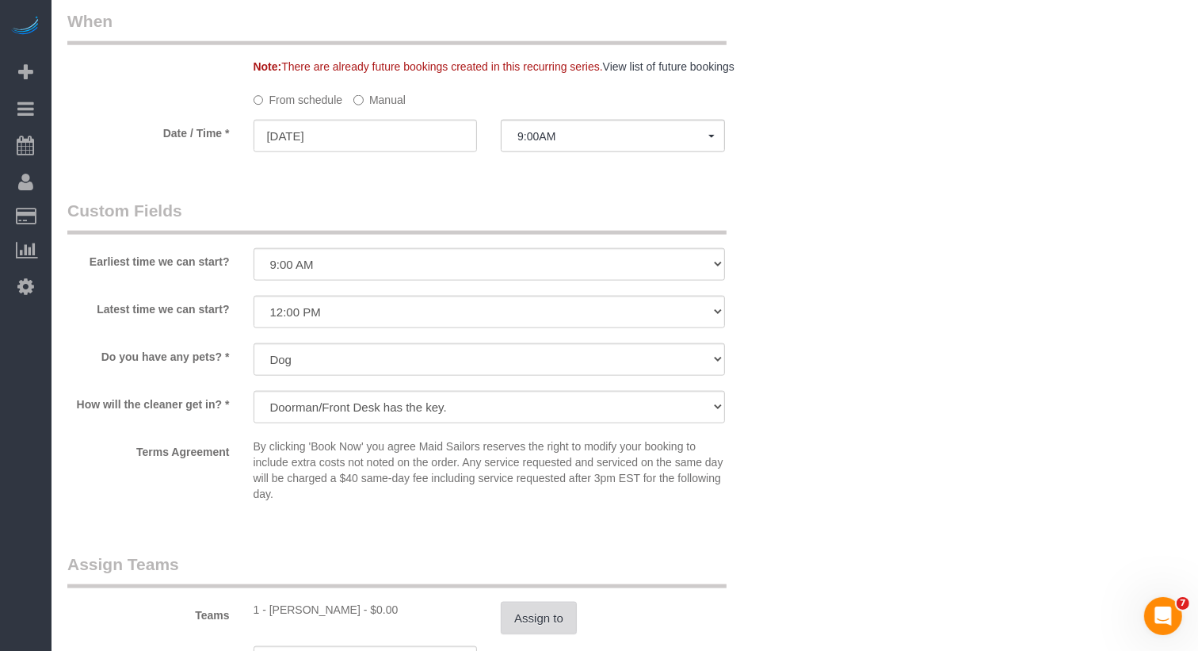
click at [558, 615] on button "Assign to" at bounding box center [539, 617] width 76 height 33
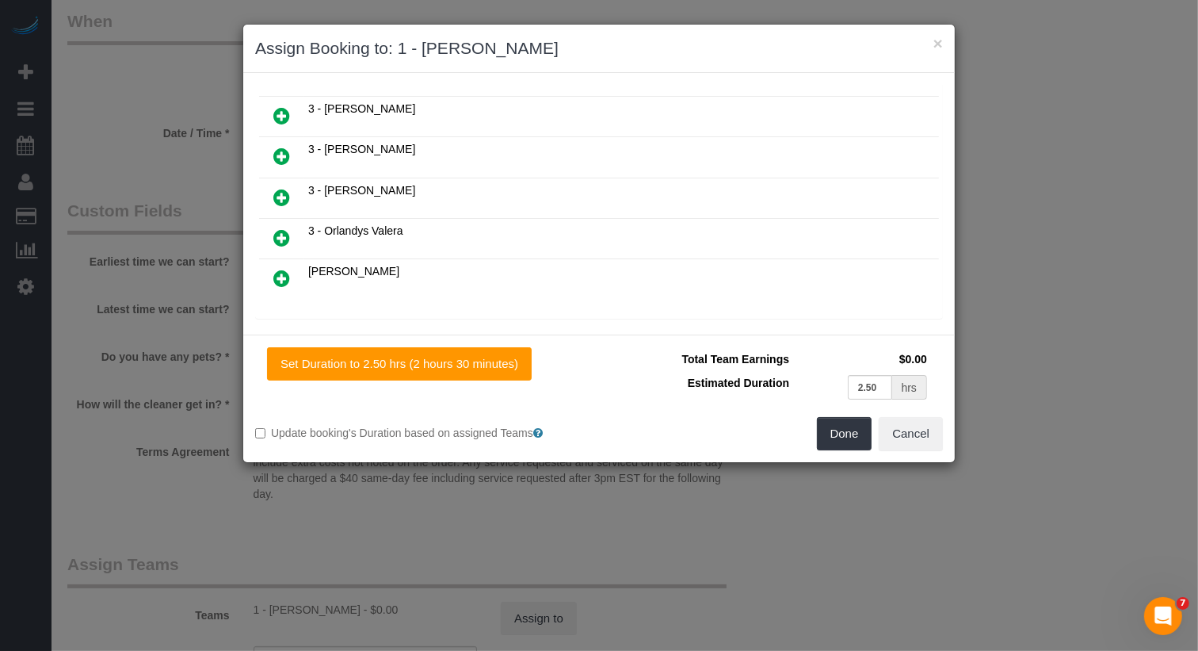
scroll to position [729, 0]
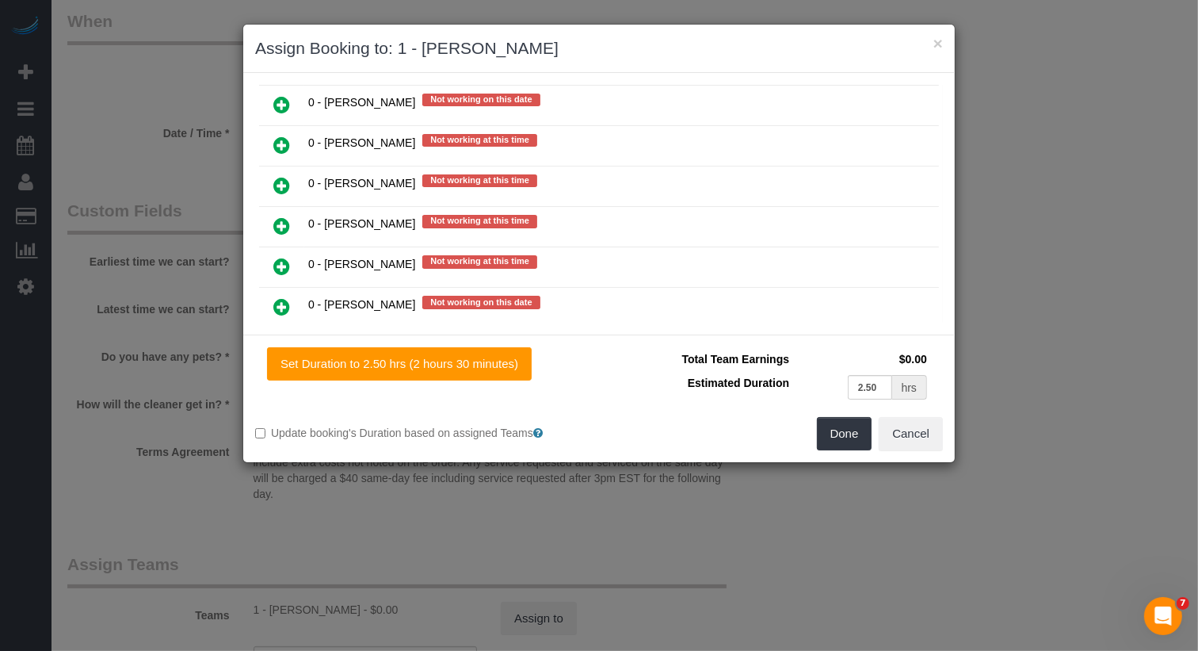
click at [287, 297] on icon at bounding box center [281, 306] width 17 height 19
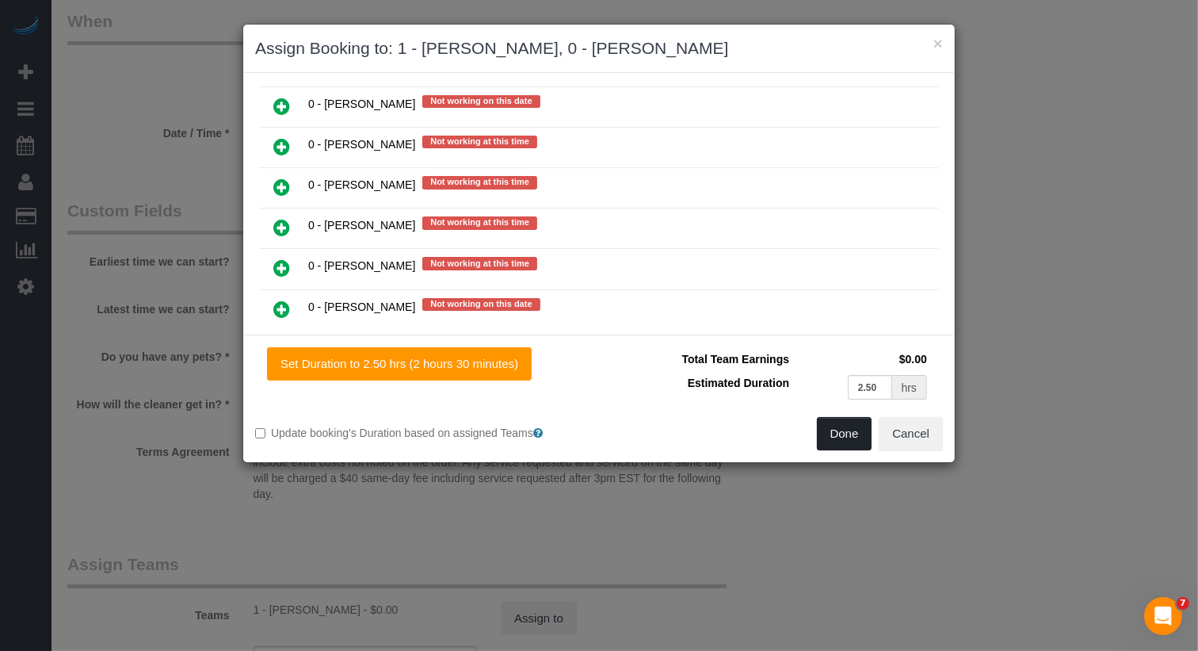
click at [843, 425] on button "Done" at bounding box center [844, 433] width 55 height 33
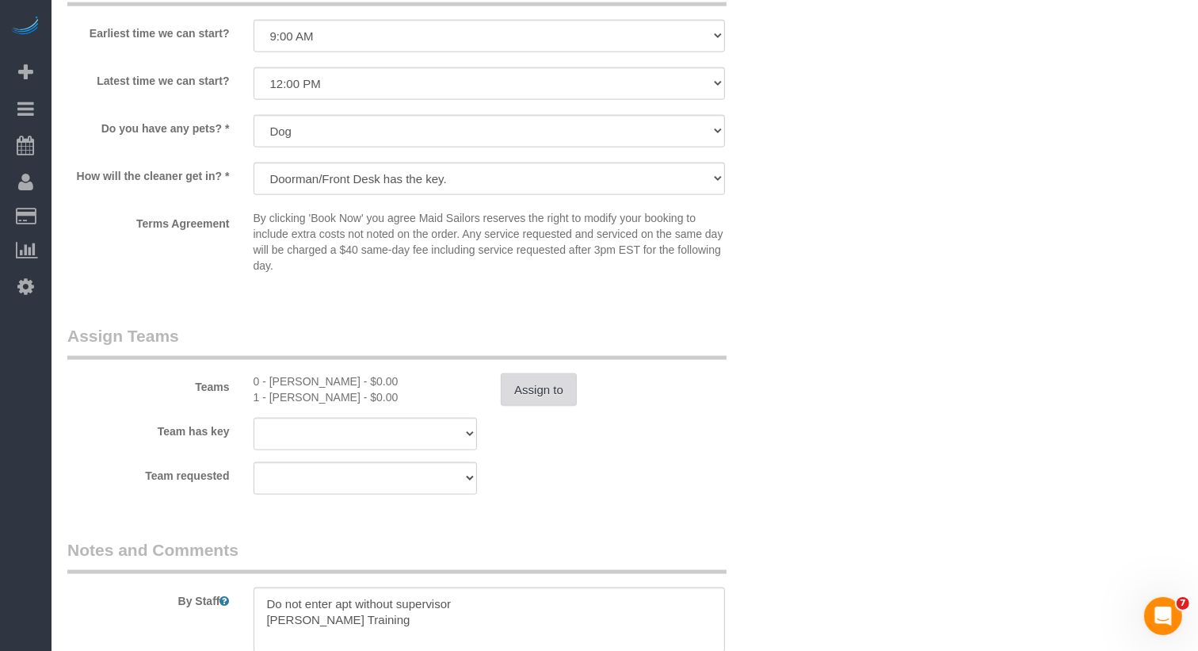
scroll to position [1958, 0]
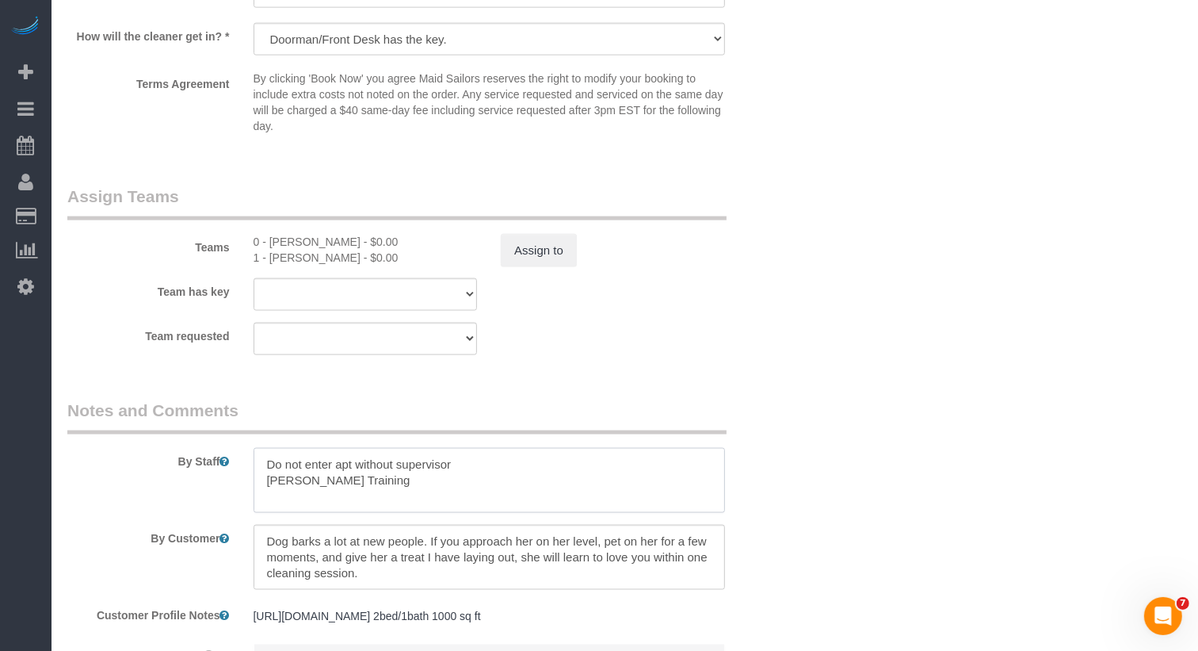
drag, startPoint x: 208, startPoint y: 482, endPoint x: 192, endPoint y: 482, distance: 16.6
click at [192, 482] on div "By Staff" at bounding box center [426, 456] width 743 height 114
click at [326, 484] on textarea "To enrich screen reader interactions, please activate Accessibility in Grammarl…" at bounding box center [490, 480] width 472 height 65
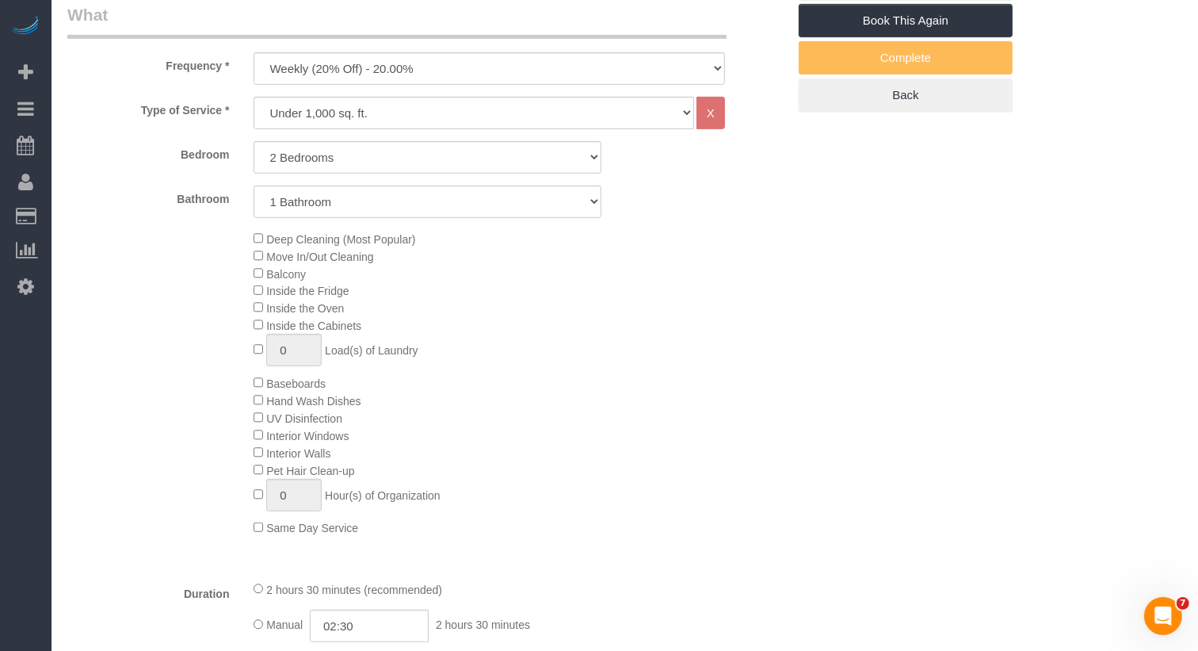
scroll to position [0, 0]
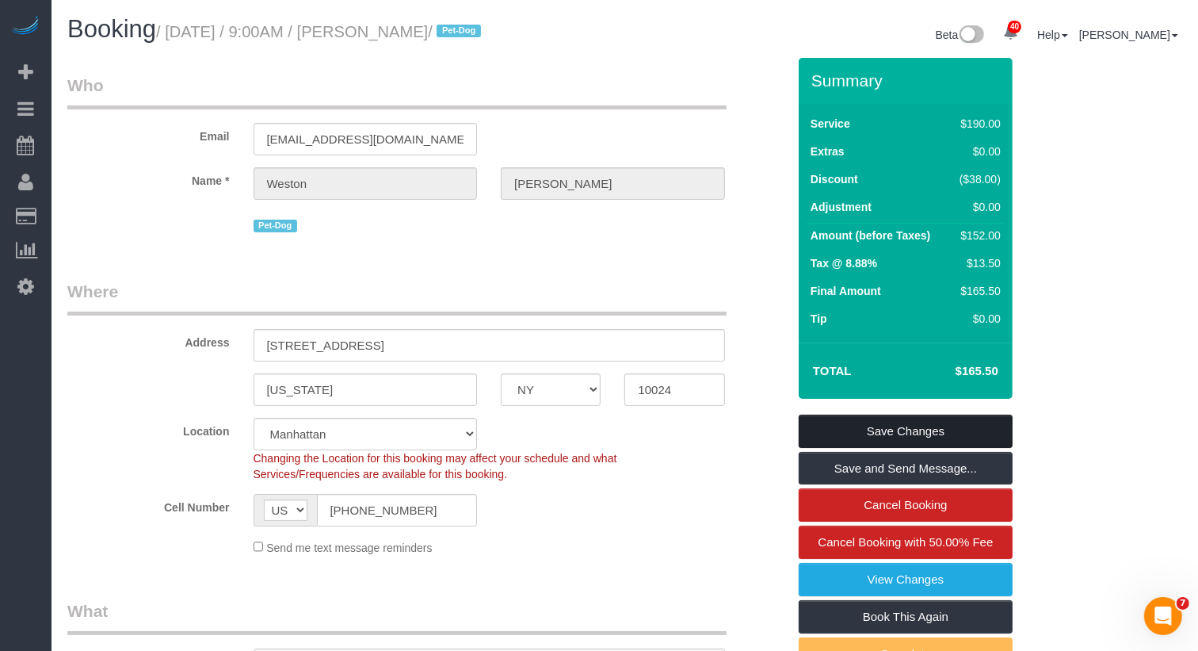
type textarea "Do not enter apt without supervisor [PERSON_NAME] training"
click at [918, 418] on link "Save Changes" at bounding box center [906, 430] width 214 height 33
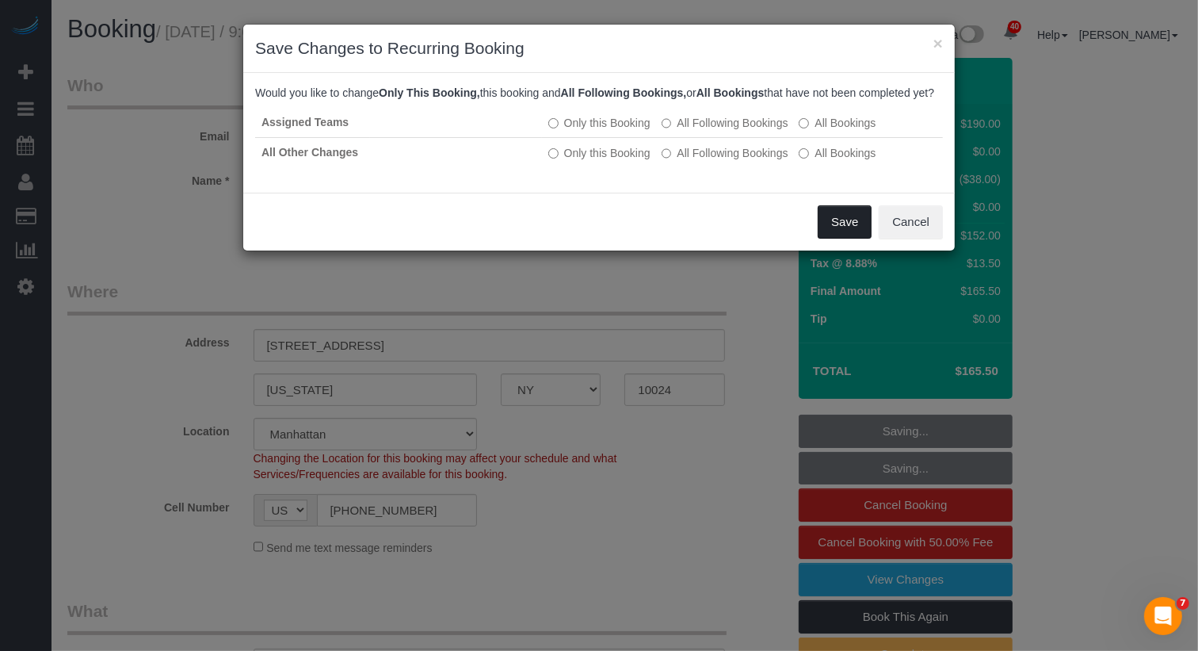
click at [830, 232] on button "Save" at bounding box center [845, 221] width 54 height 33
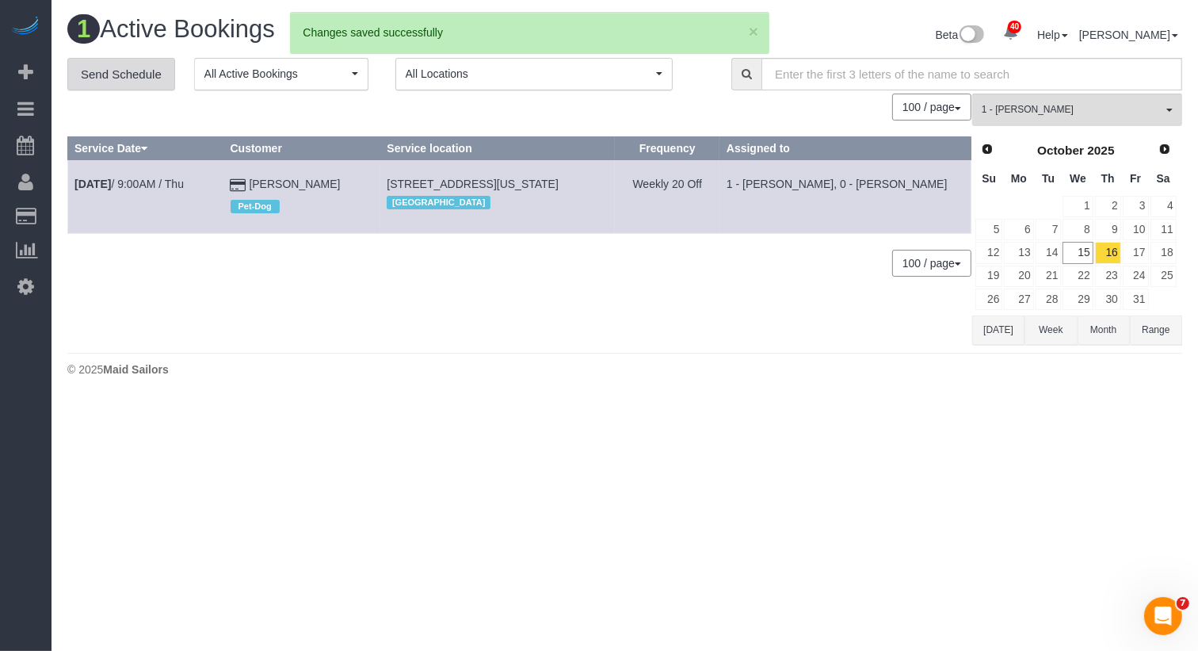
click at [163, 68] on link "Send Schedule" at bounding box center [121, 74] width 108 height 33
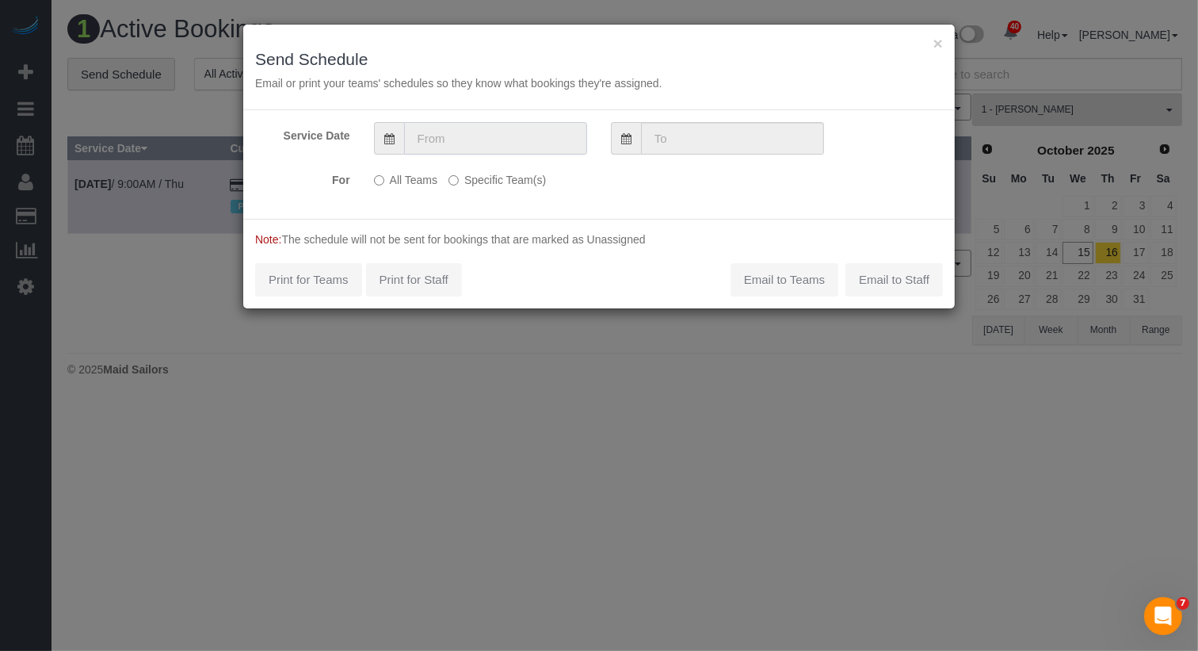
click at [495, 130] on input "text" at bounding box center [495, 138] width 183 height 32
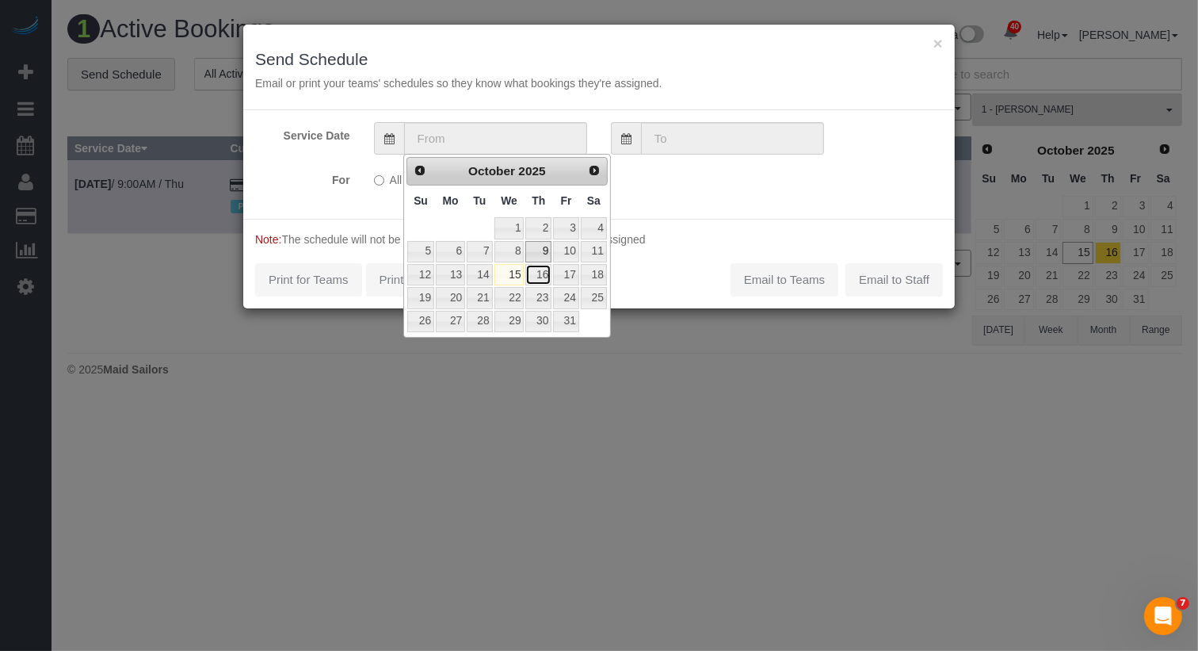
click at [548, 270] on link "16" at bounding box center [538, 274] width 26 height 21
type input "[DATE]"
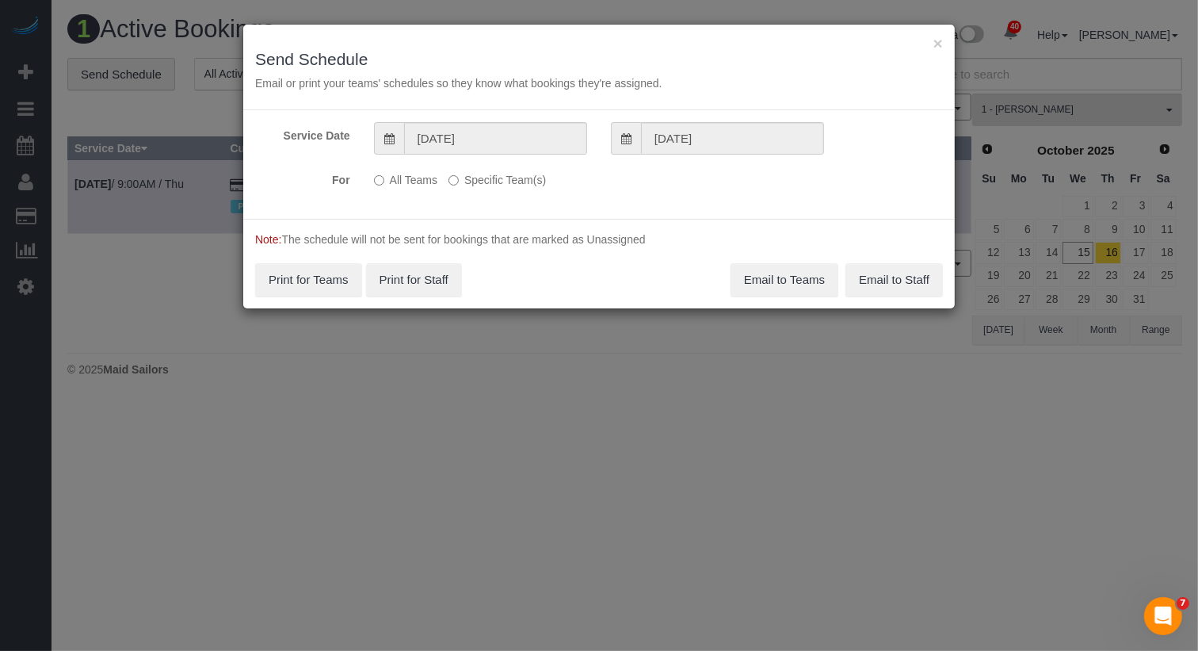
click at [529, 179] on label "Specific Team(s)" at bounding box center [497, 176] width 97 height 21
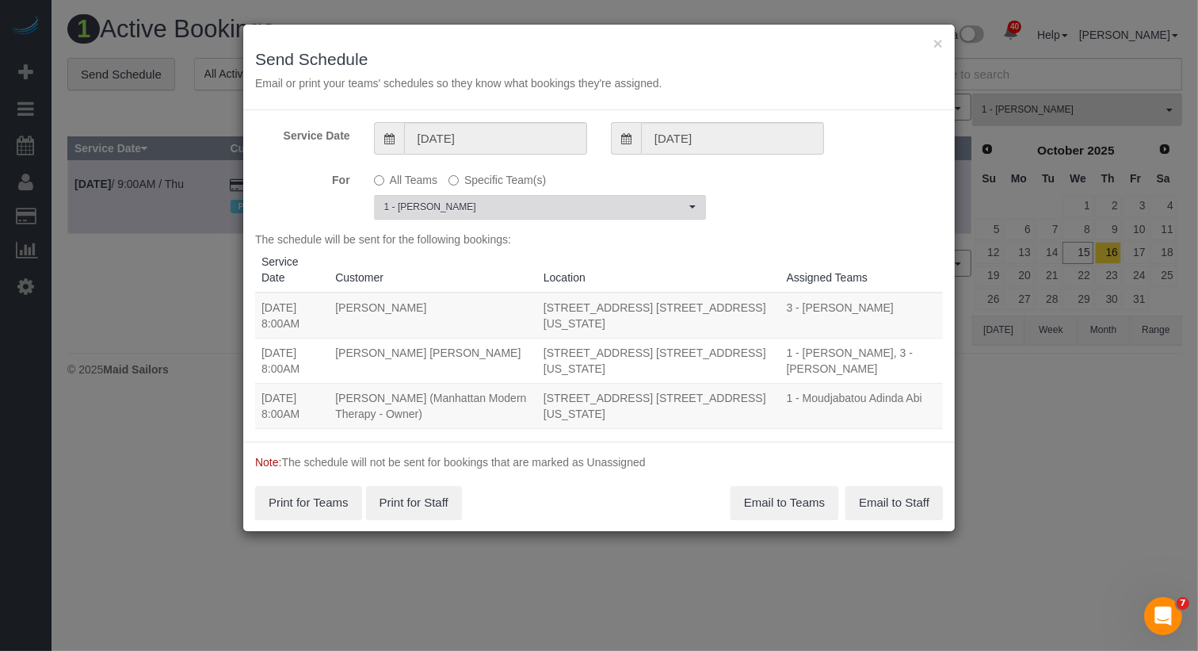
click at [517, 201] on span "1 - [PERSON_NAME]" at bounding box center [534, 206] width 301 height 13
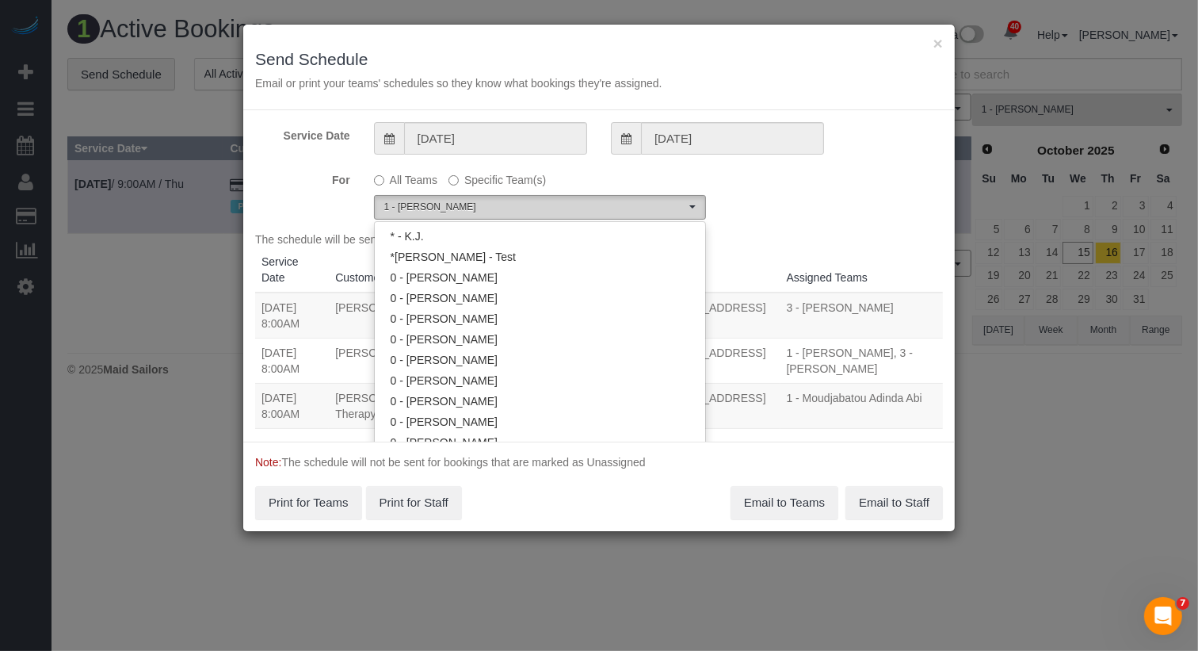
scroll to position [783, 0]
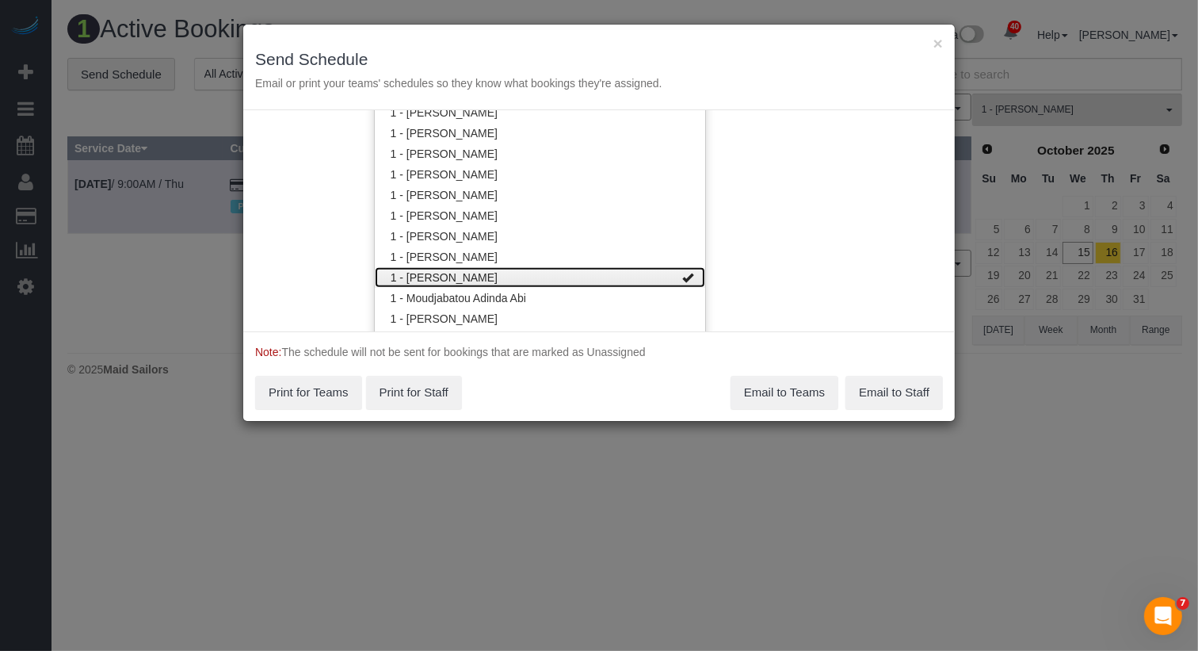
click at [516, 269] on link "1 - [PERSON_NAME]" at bounding box center [540, 277] width 330 height 21
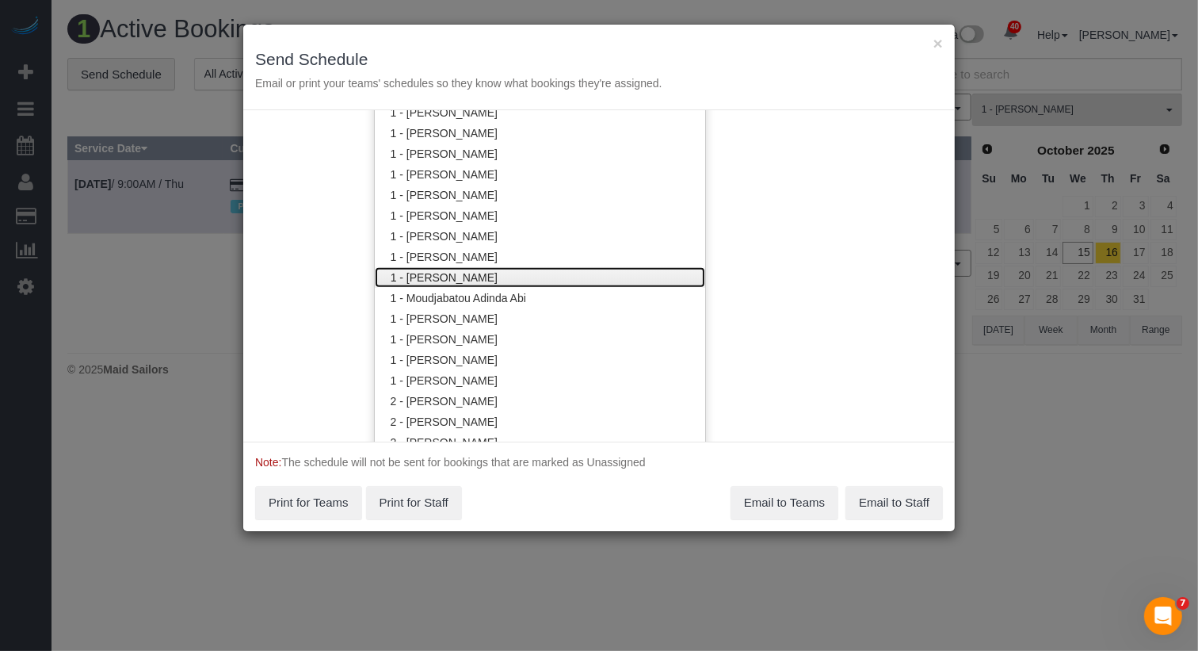
click at [516, 269] on link "1 - [PERSON_NAME]" at bounding box center [540, 277] width 330 height 21
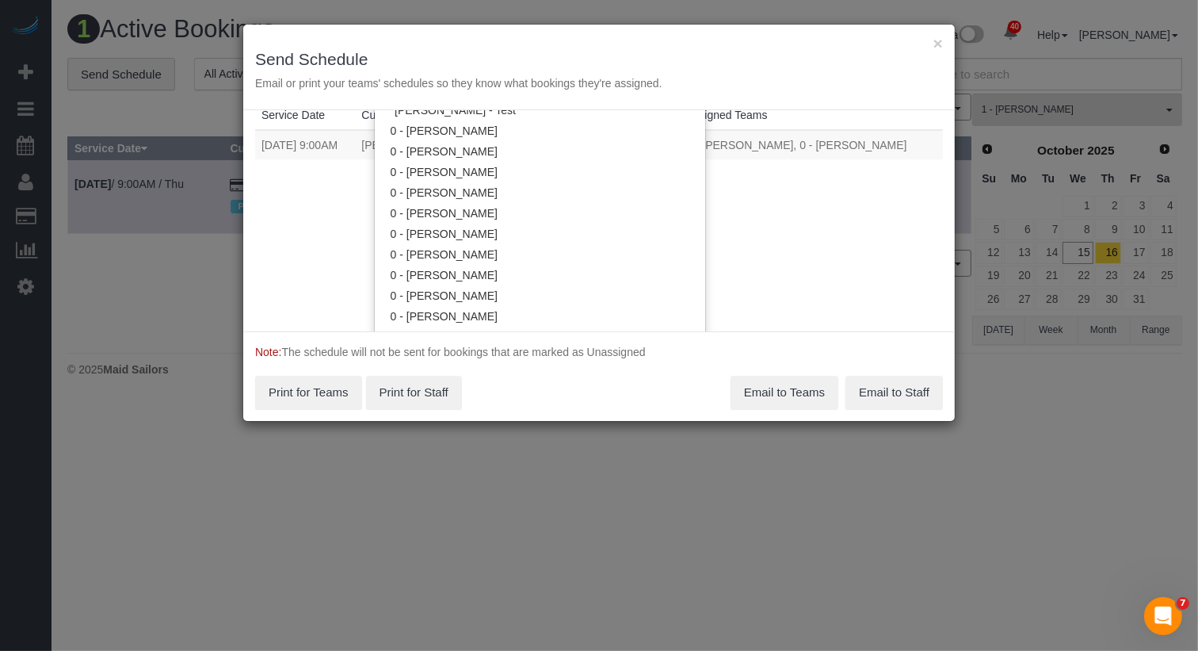
scroll to position [212, 0]
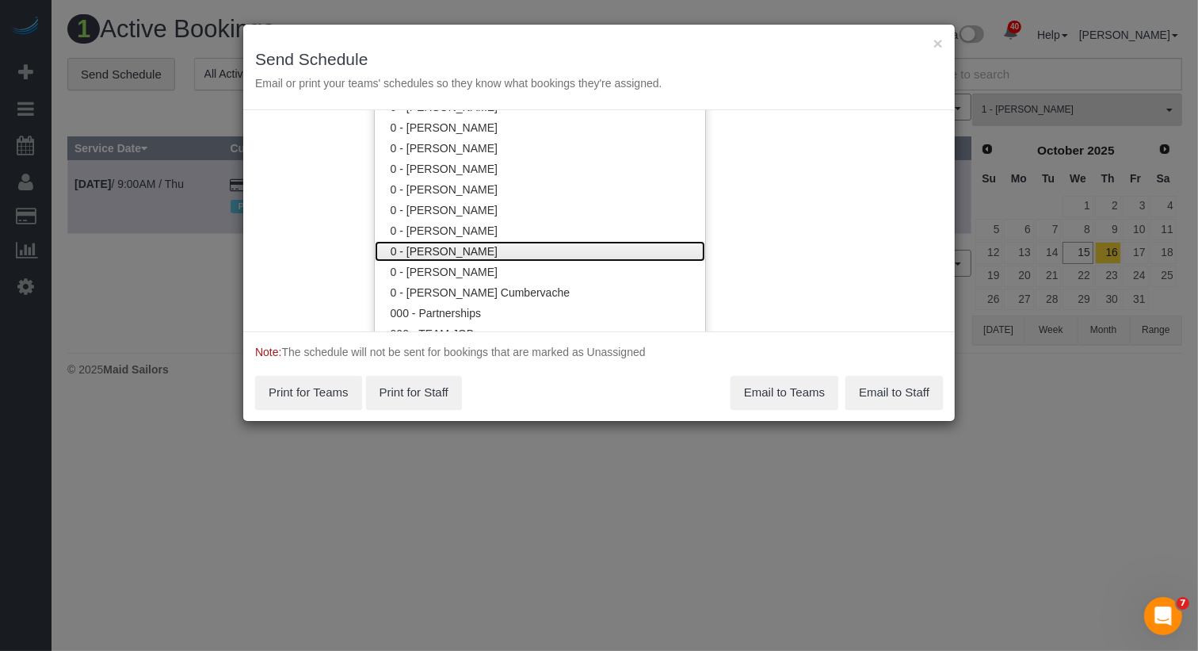
click at [518, 246] on link "0 - [PERSON_NAME]" at bounding box center [540, 251] width 330 height 21
click at [766, 211] on div "Service Date [DATE] [DATE] For All Teams Specific Team(s) 0 - [PERSON_NAME] , 1…" at bounding box center [599, 220] width 712 height 221
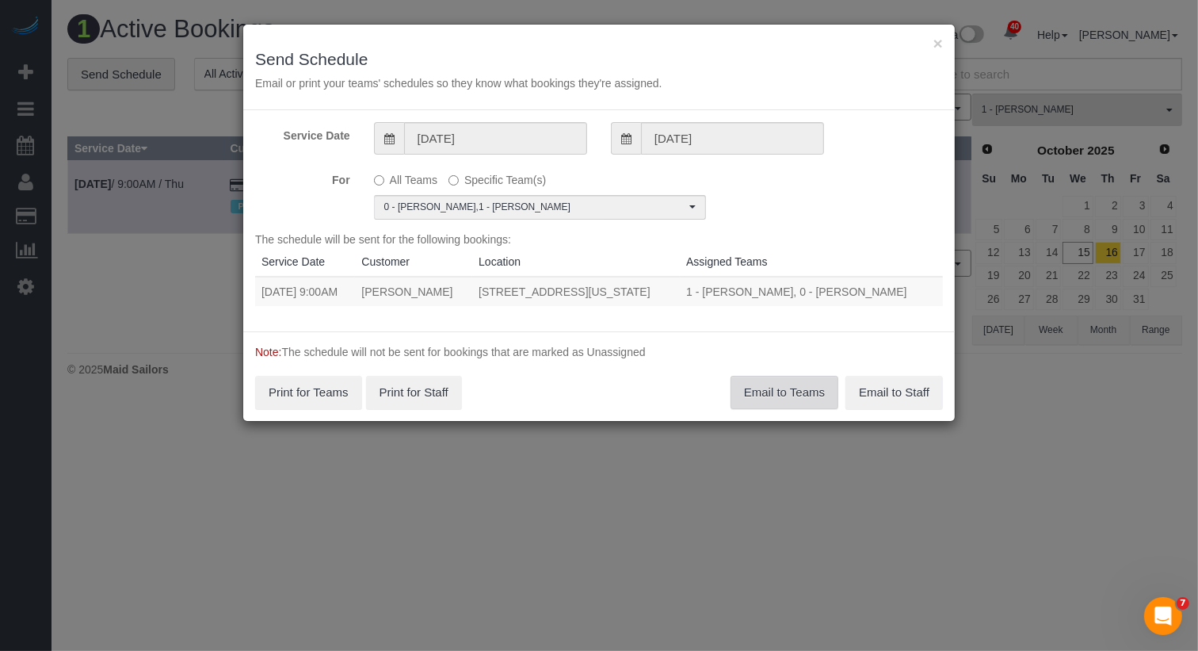
click at [796, 392] on button "Email to Teams" at bounding box center [785, 392] width 108 height 33
